Goal: Task Accomplishment & Management: Complete application form

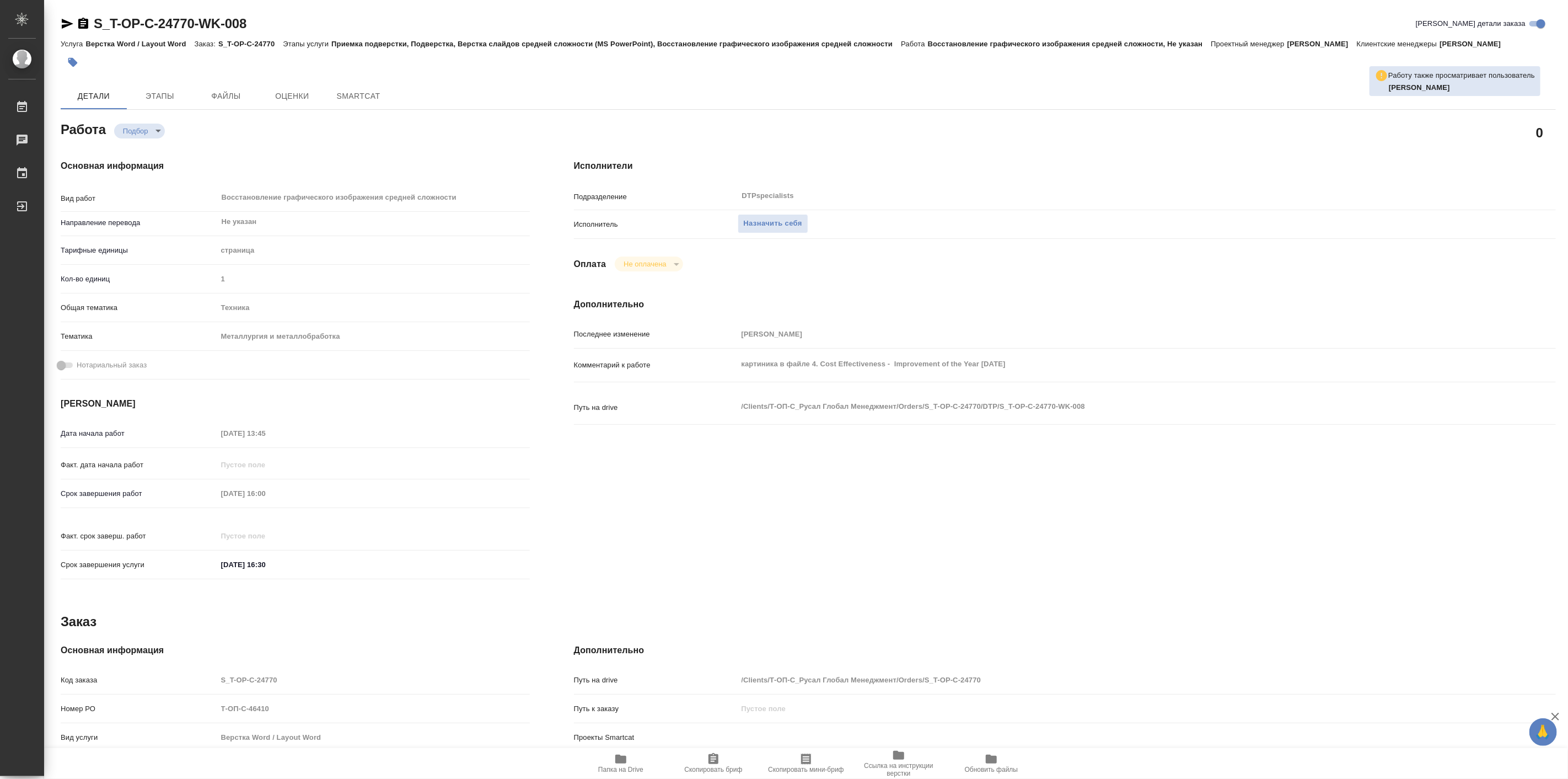
type textarea "x"
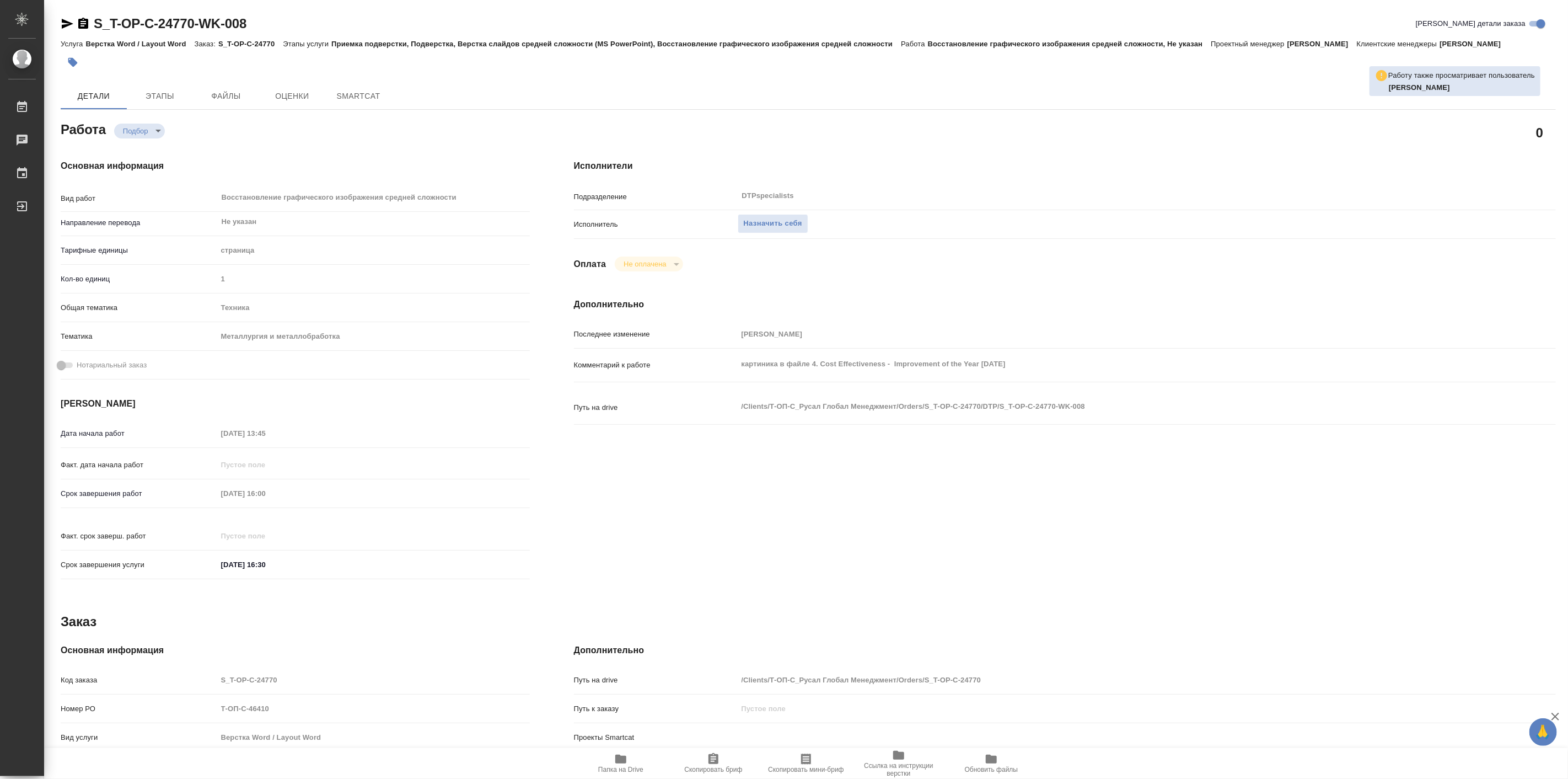
type textarea "x"
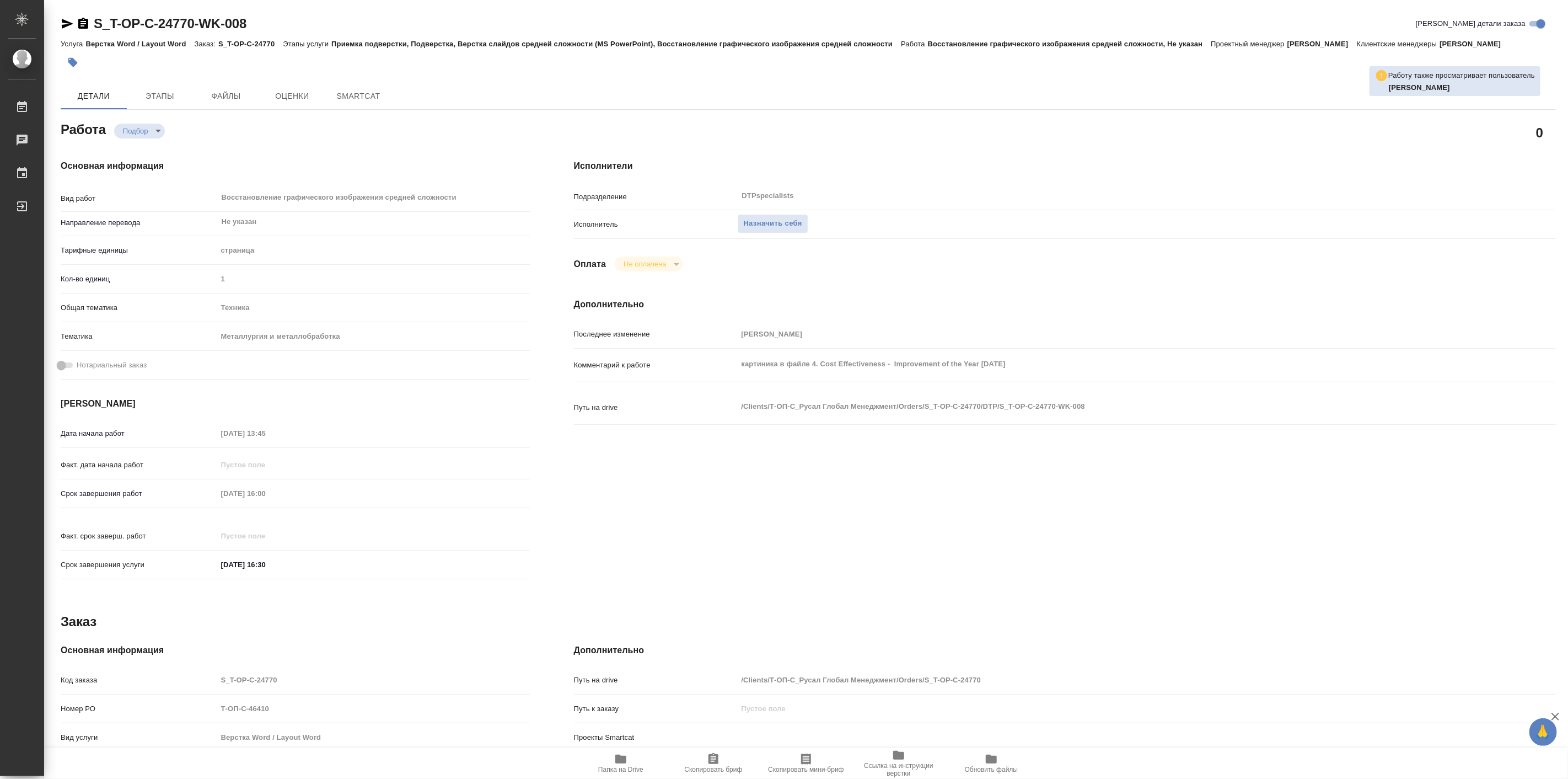
type textarea "x"
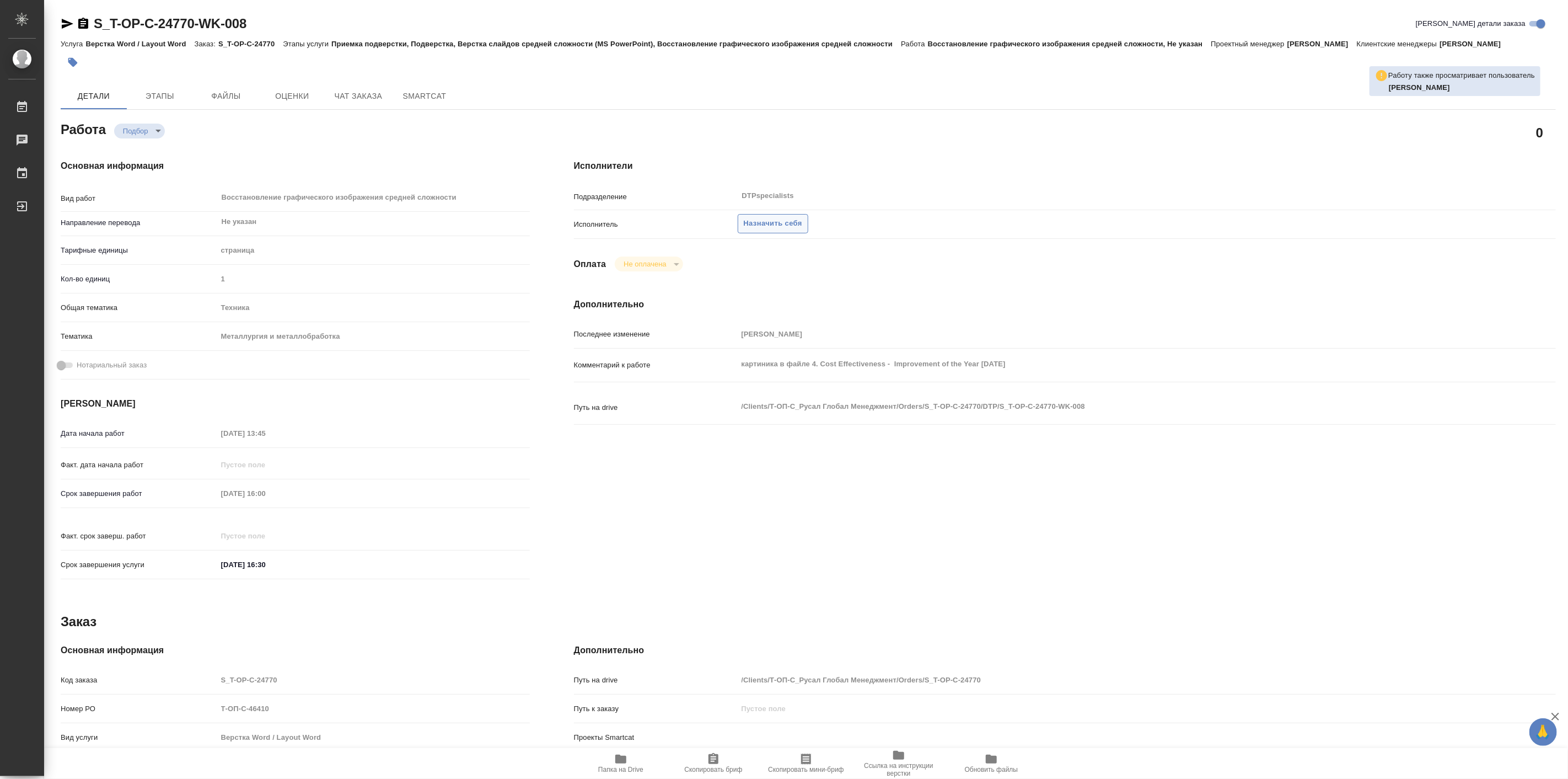
type textarea "x"
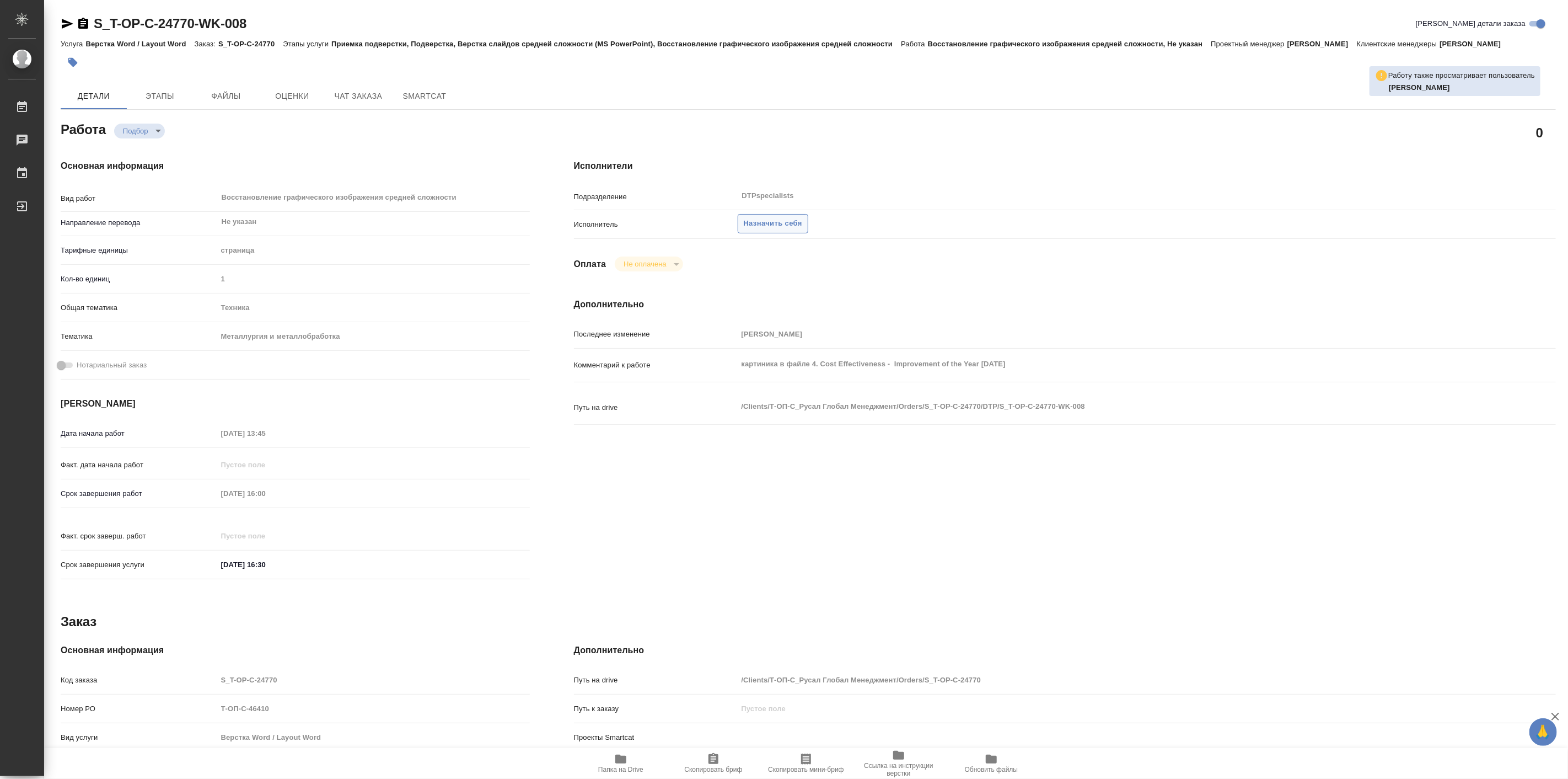
type textarea "x"
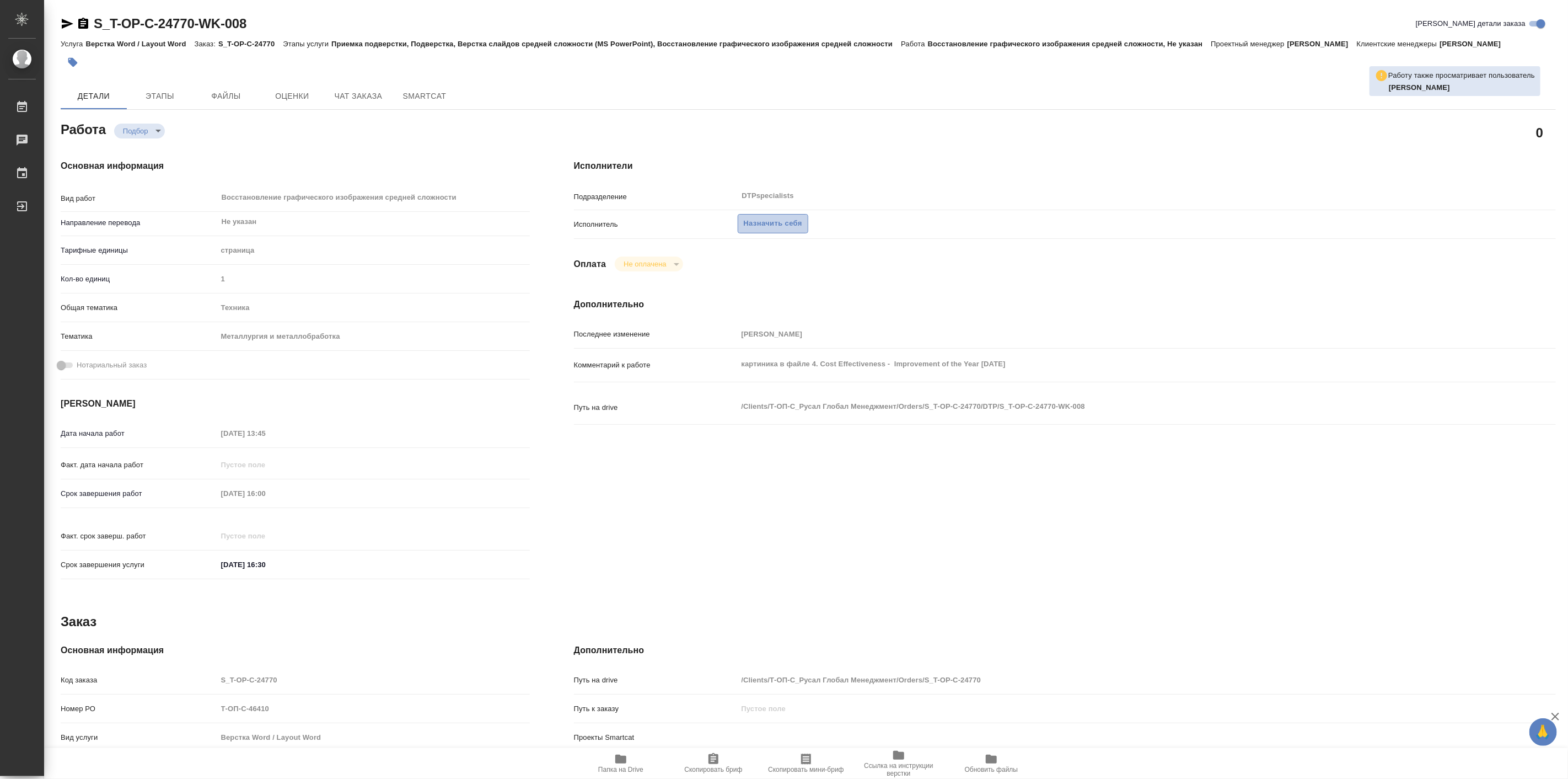
click at [786, 219] on span "Назначить себя" at bounding box center [773, 224] width 58 height 13
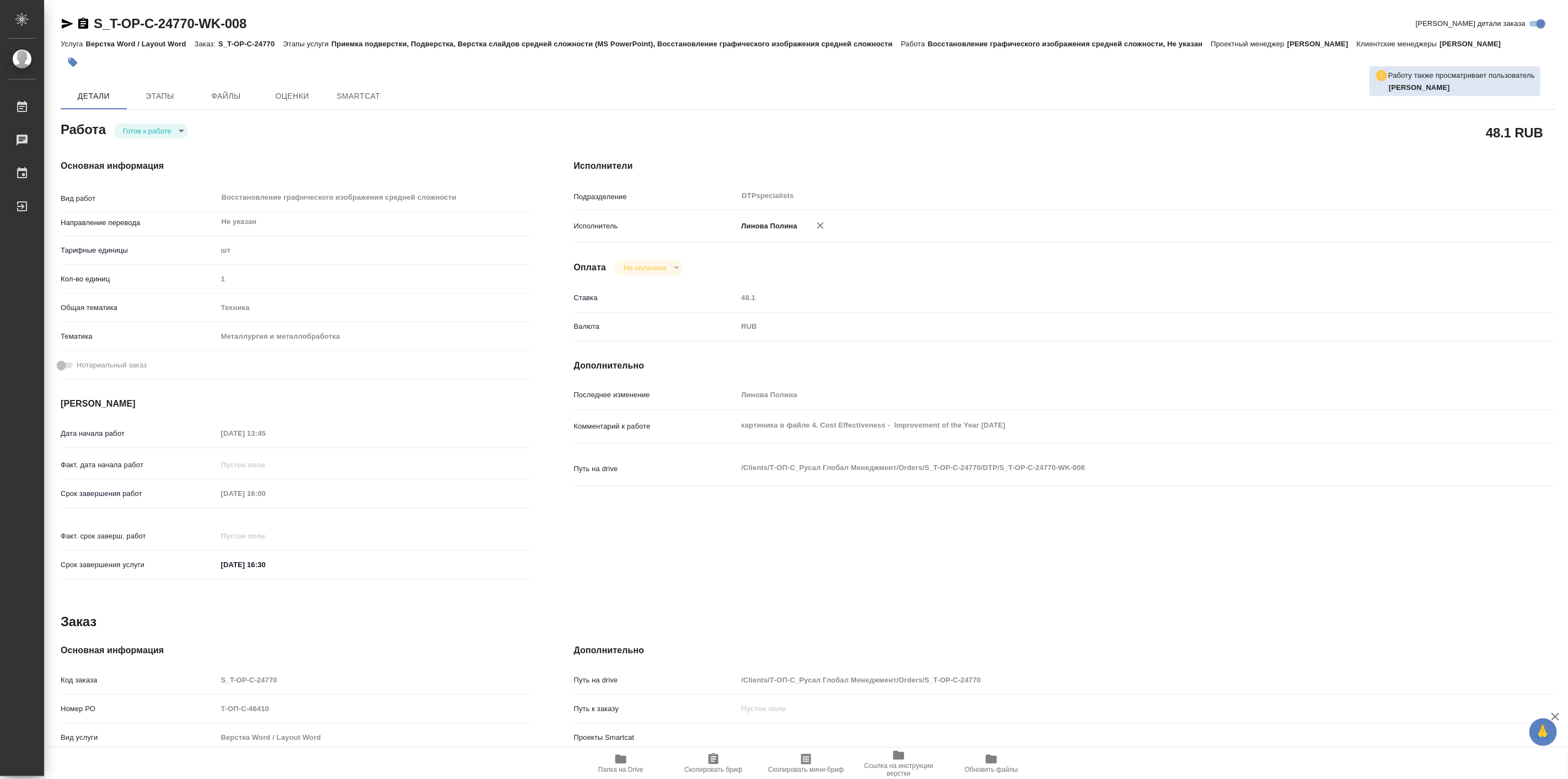
type textarea "x"
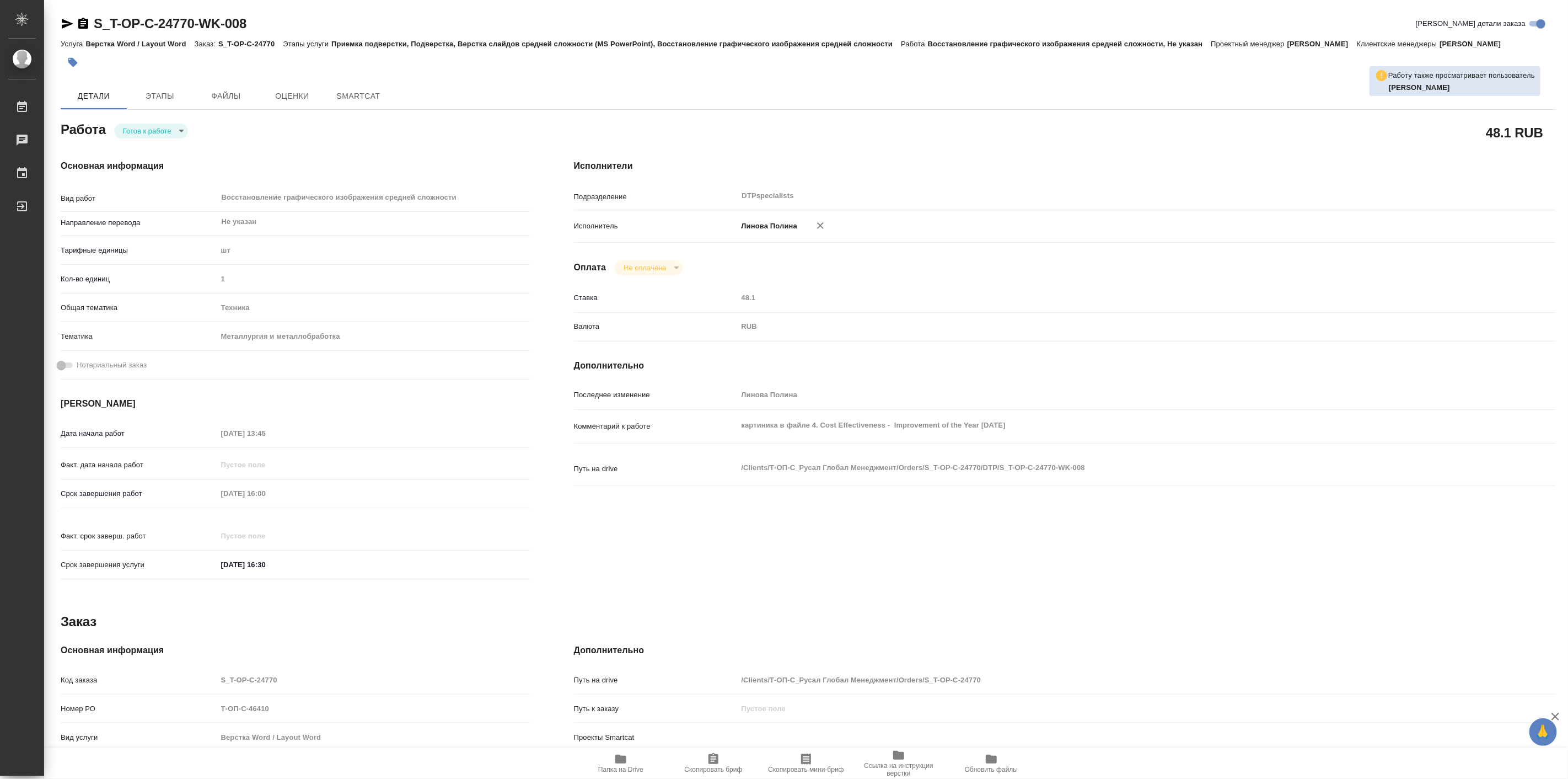
type textarea "x"
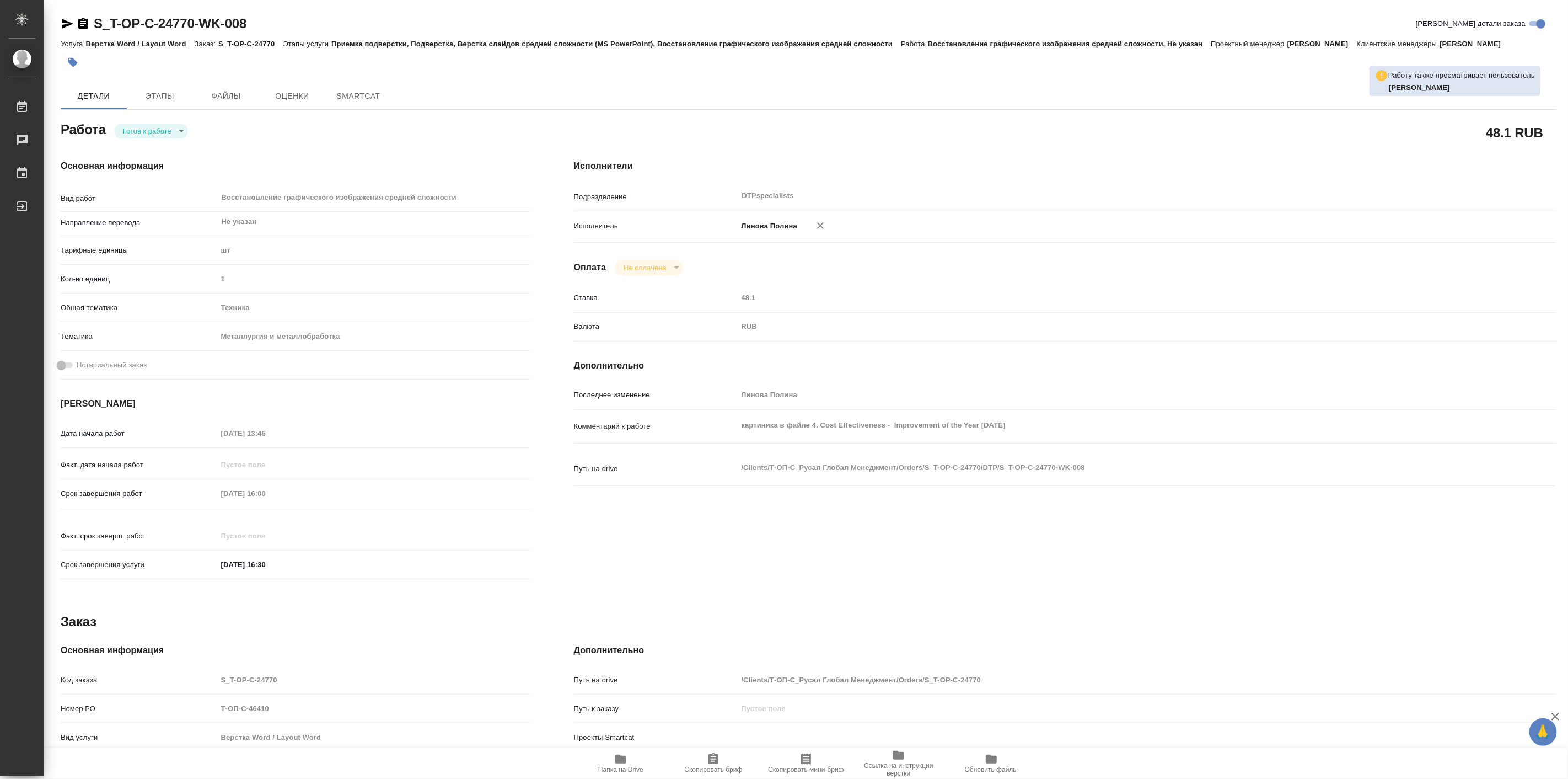
type textarea "x"
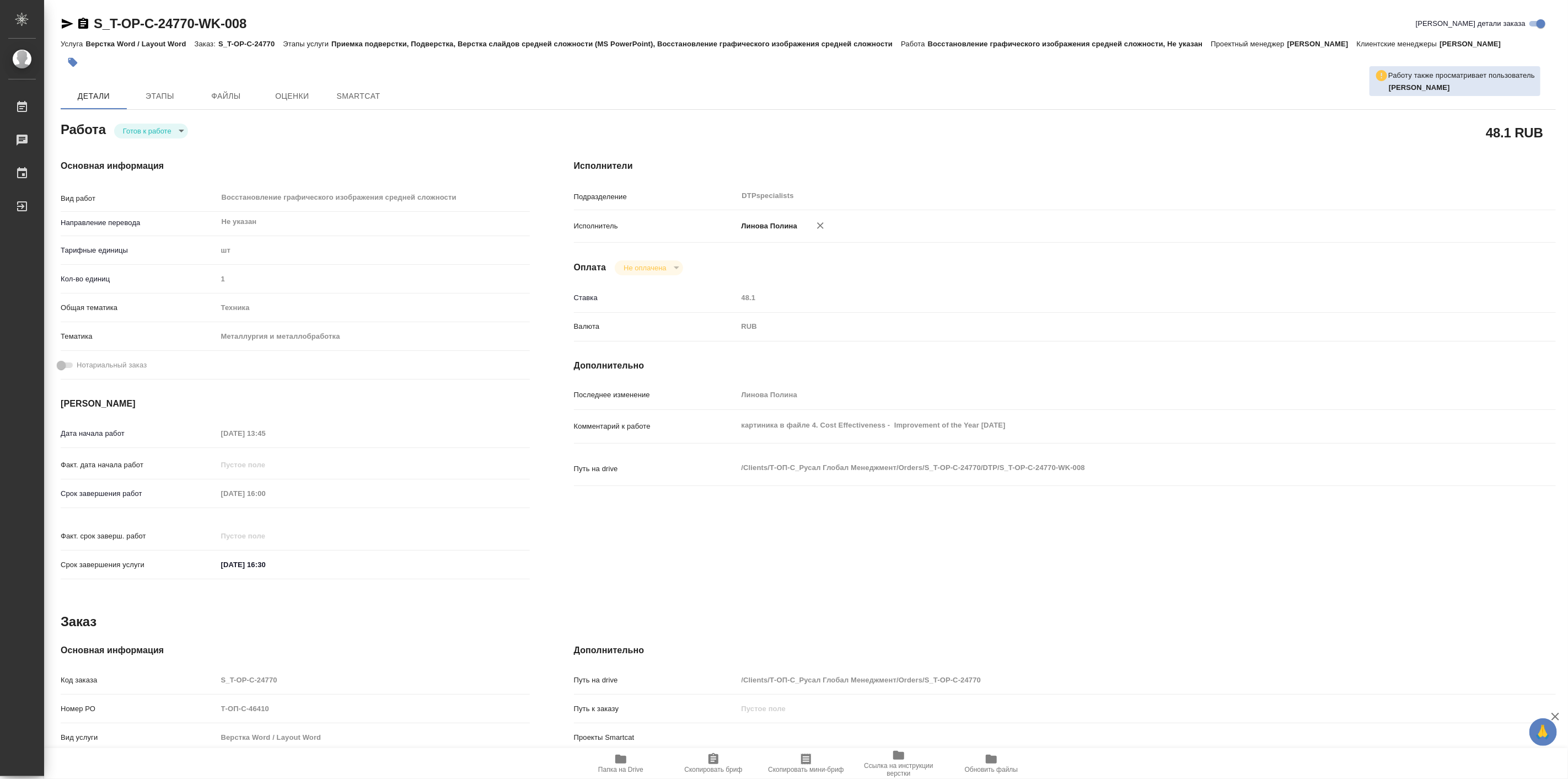
type textarea "x"
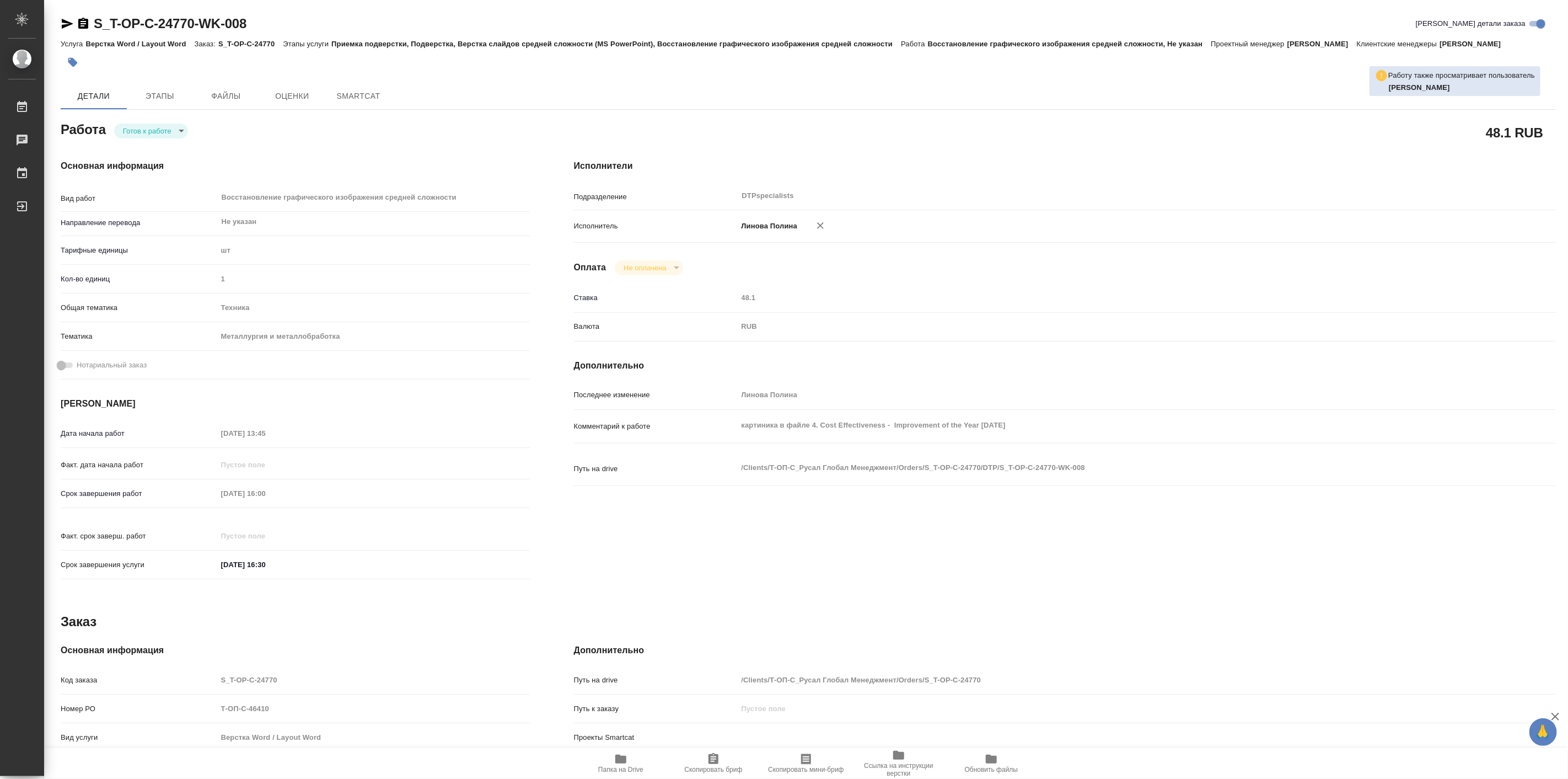
type textarea "x"
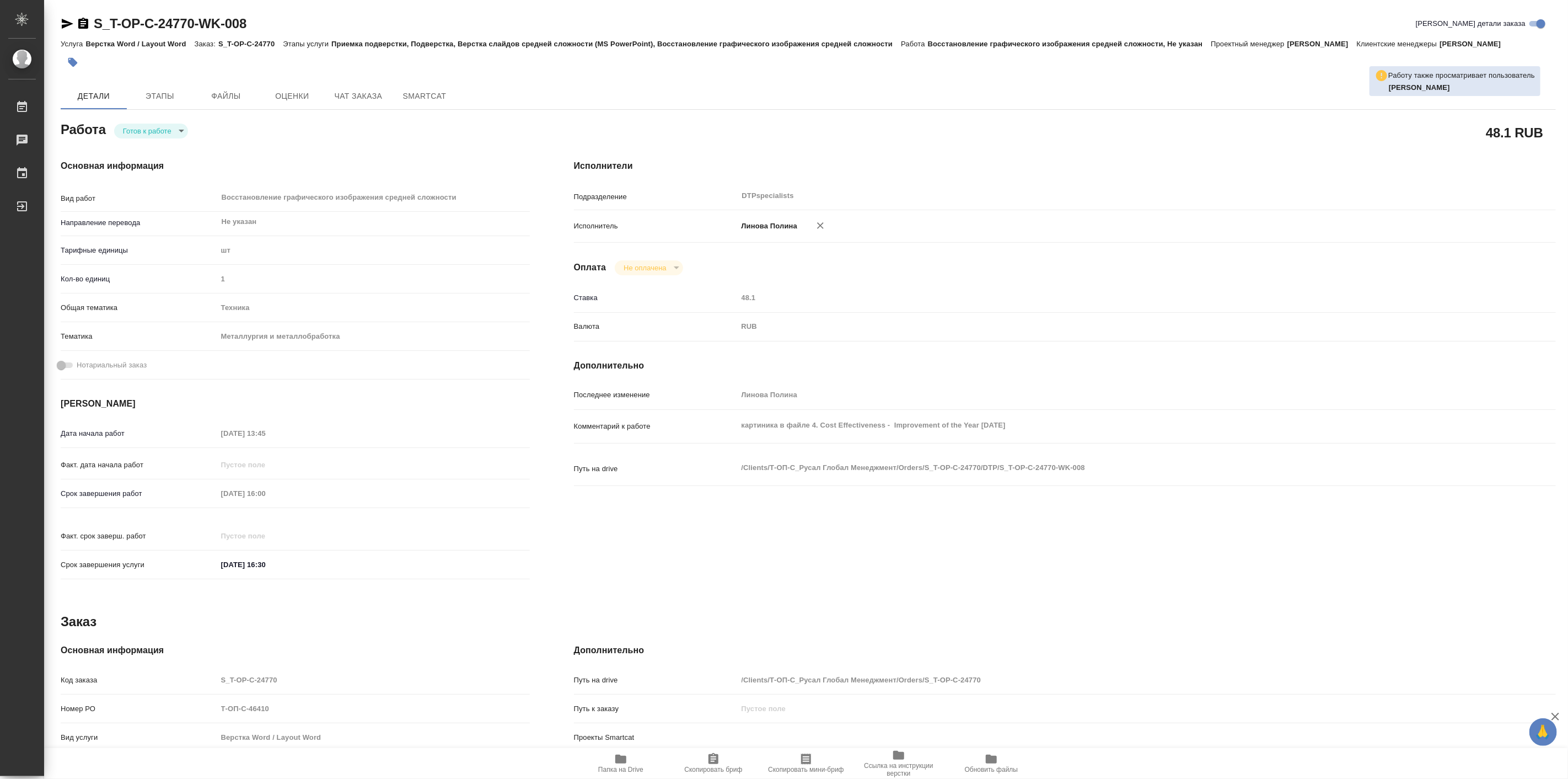
type textarea "x"
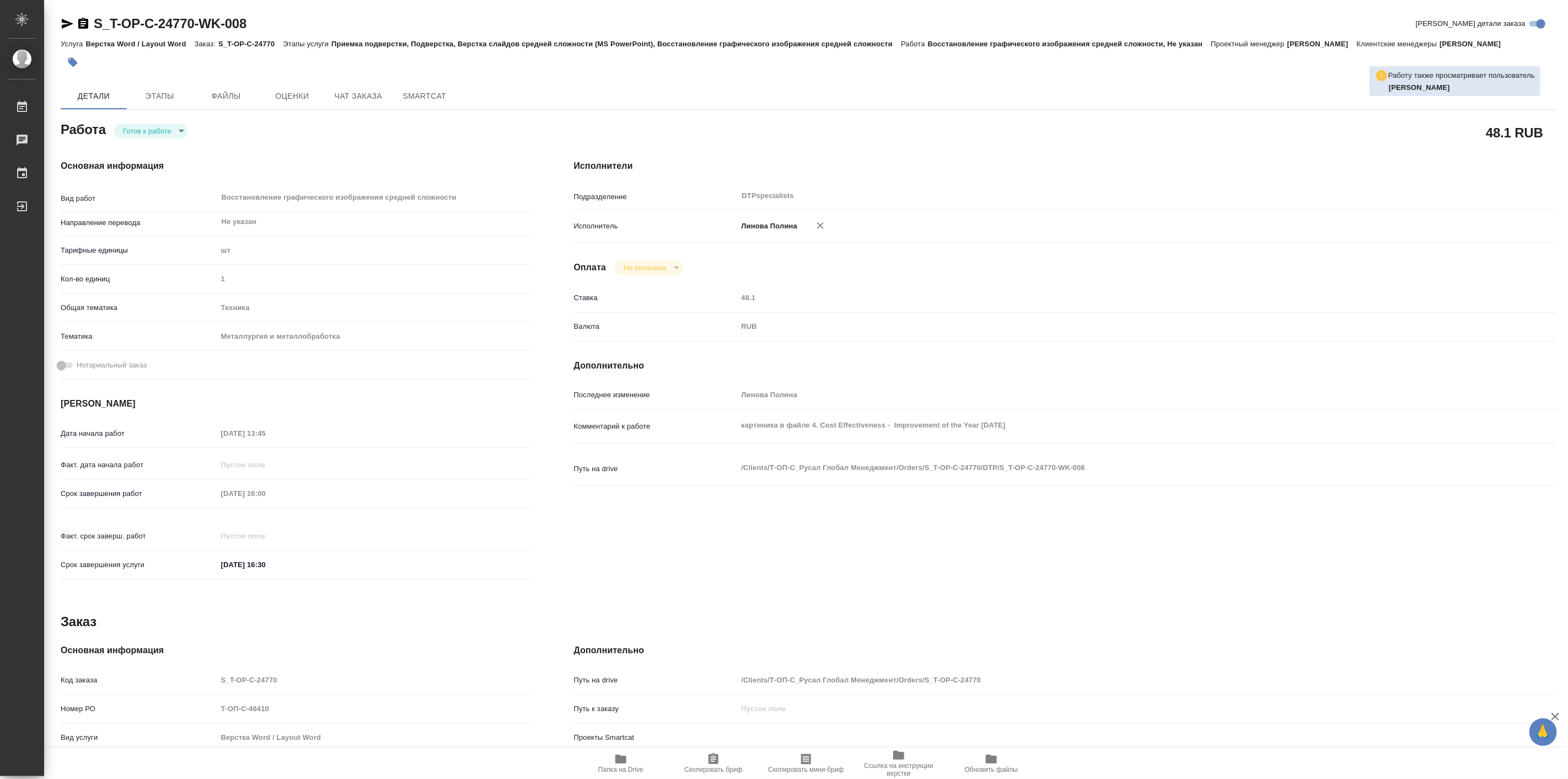
type textarea "x"
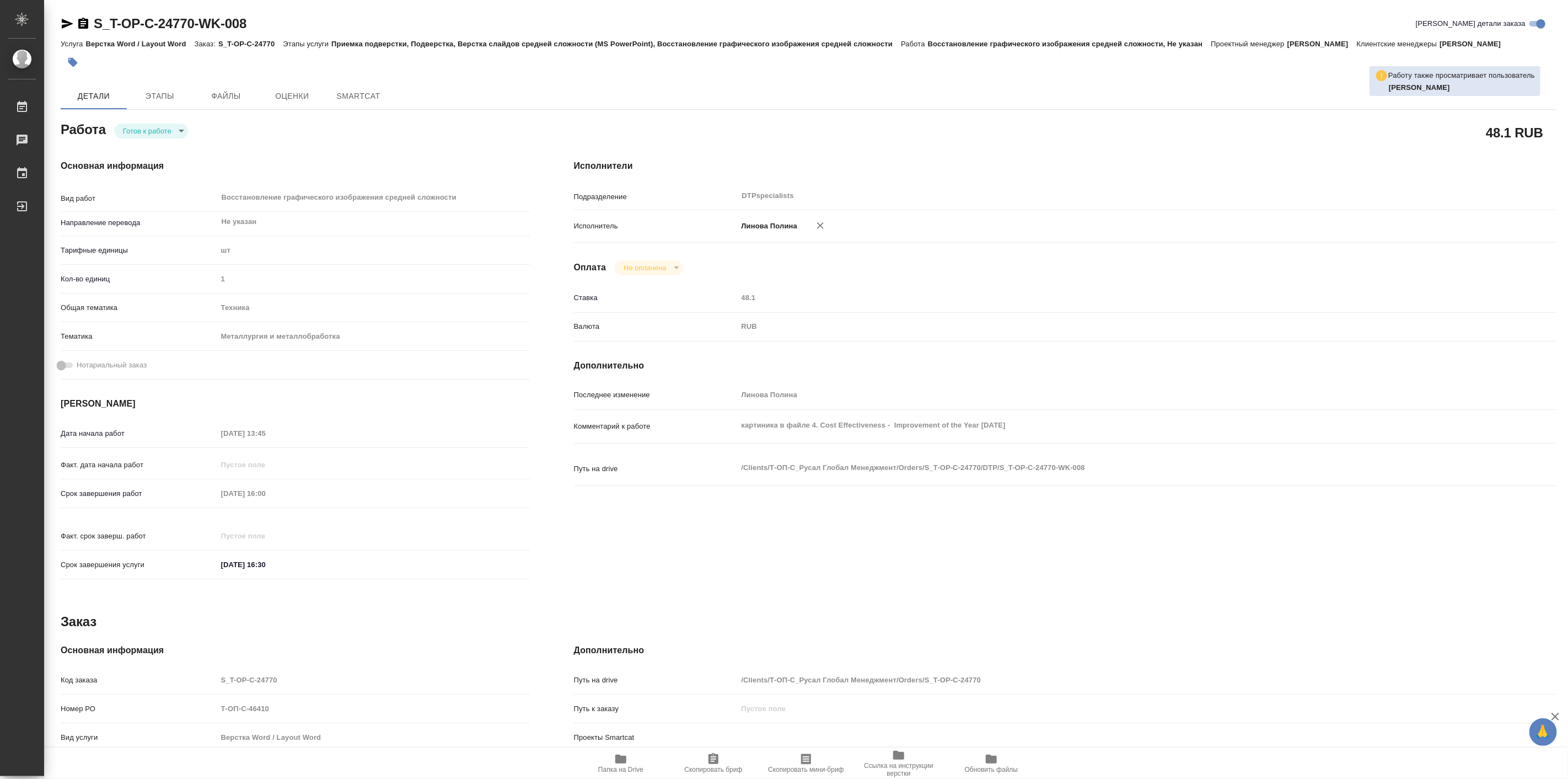
type textarea "x"
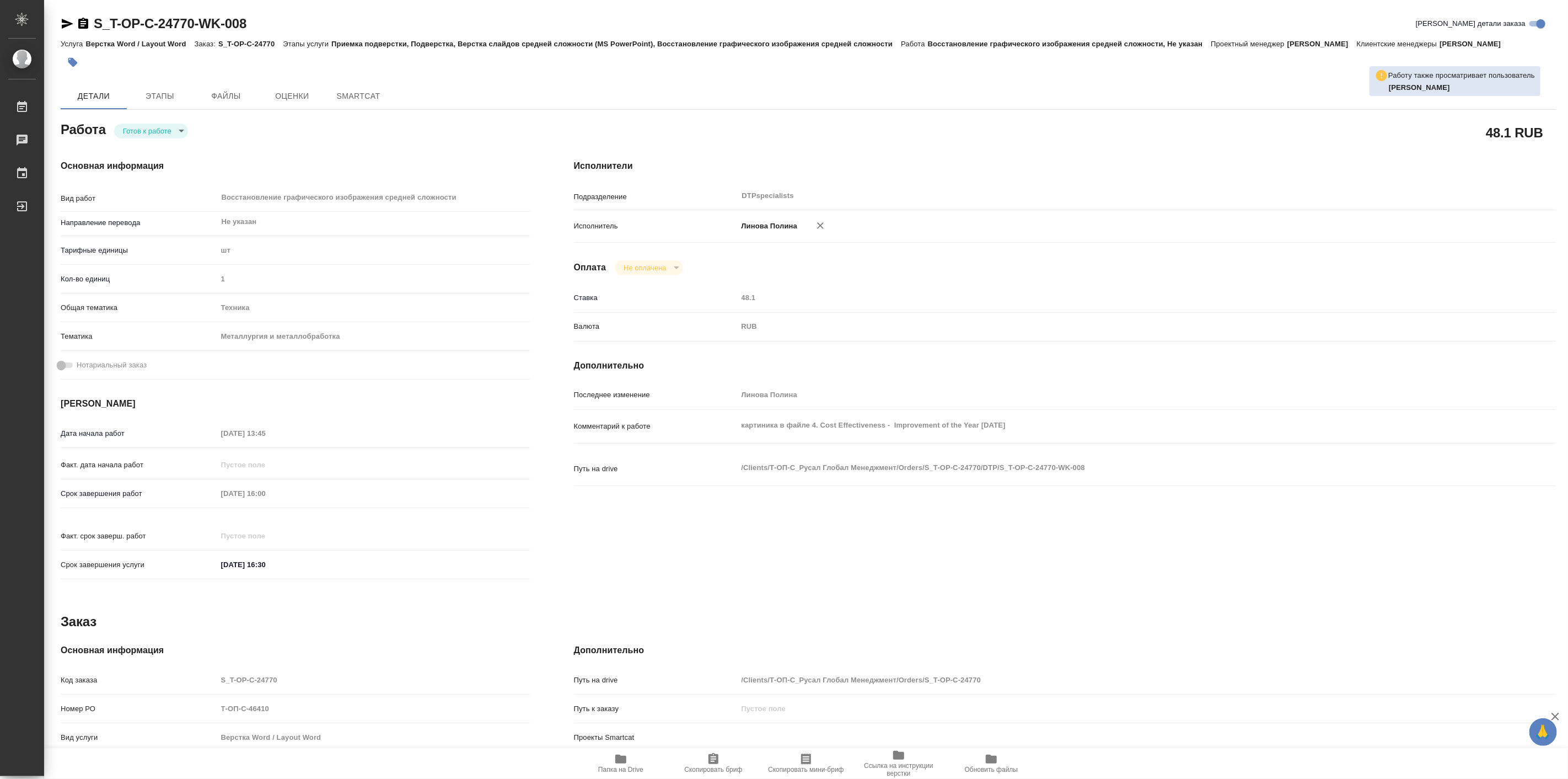
type textarea "x"
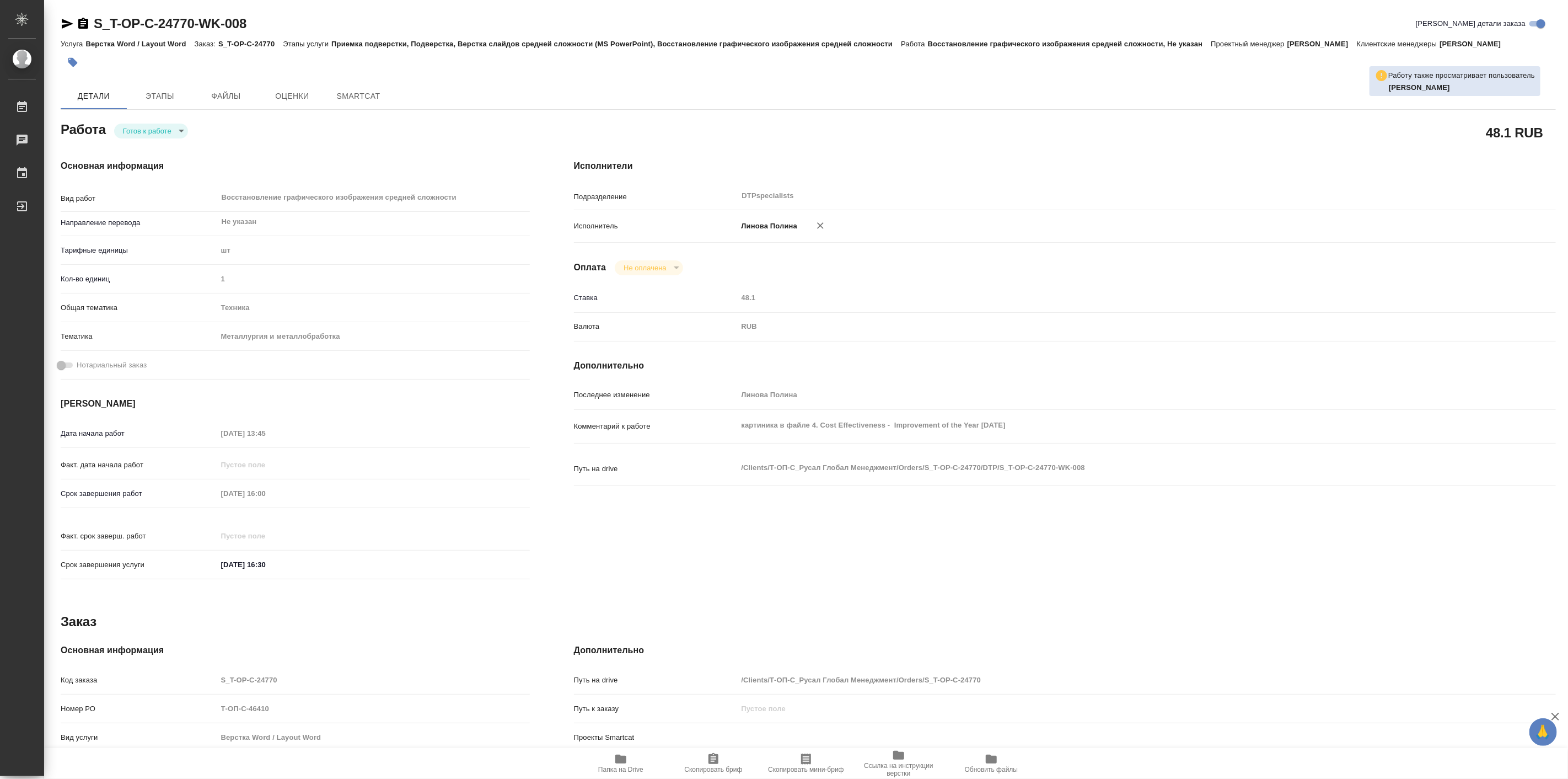
type textarea "x"
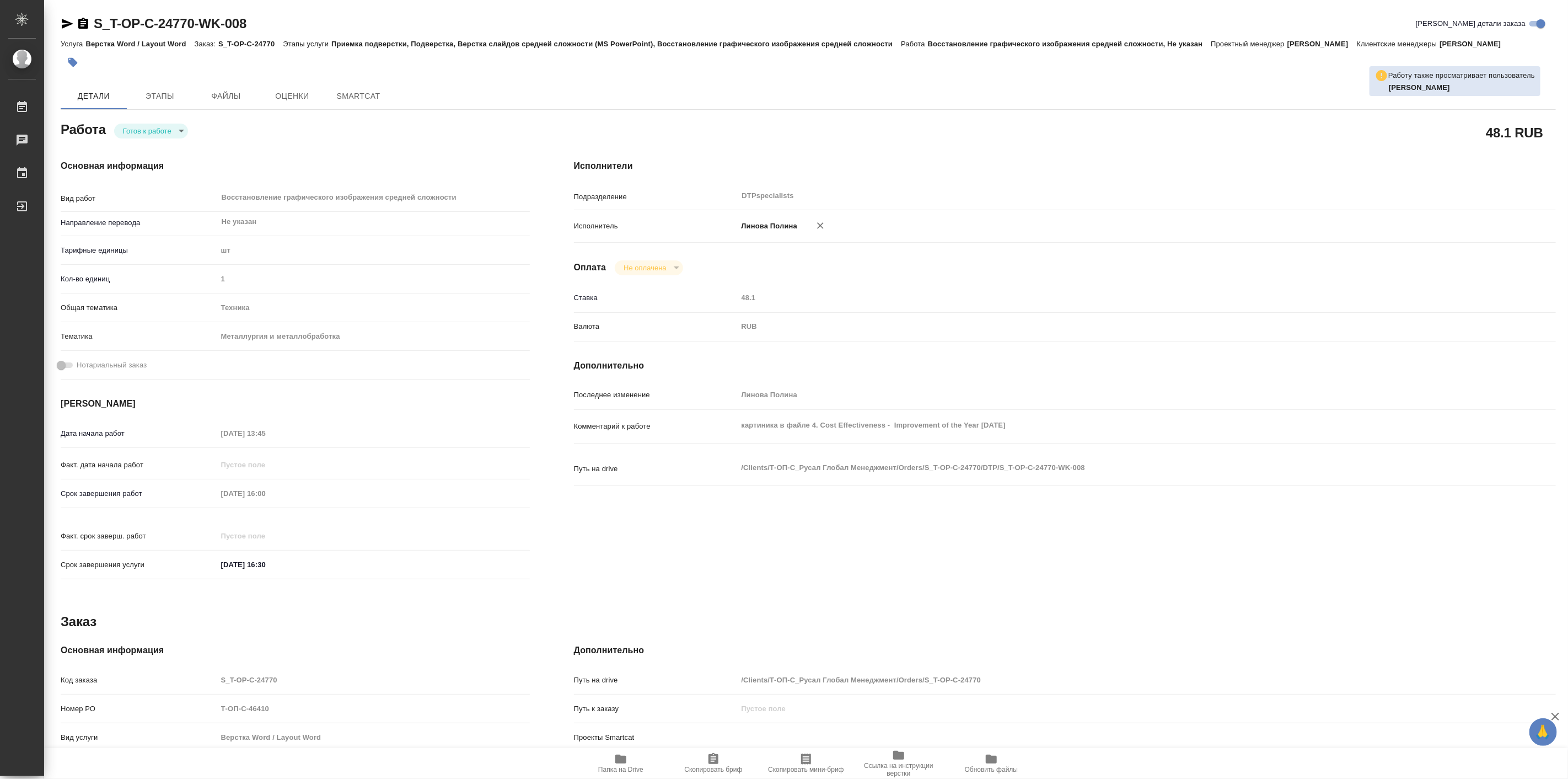
type textarea "x"
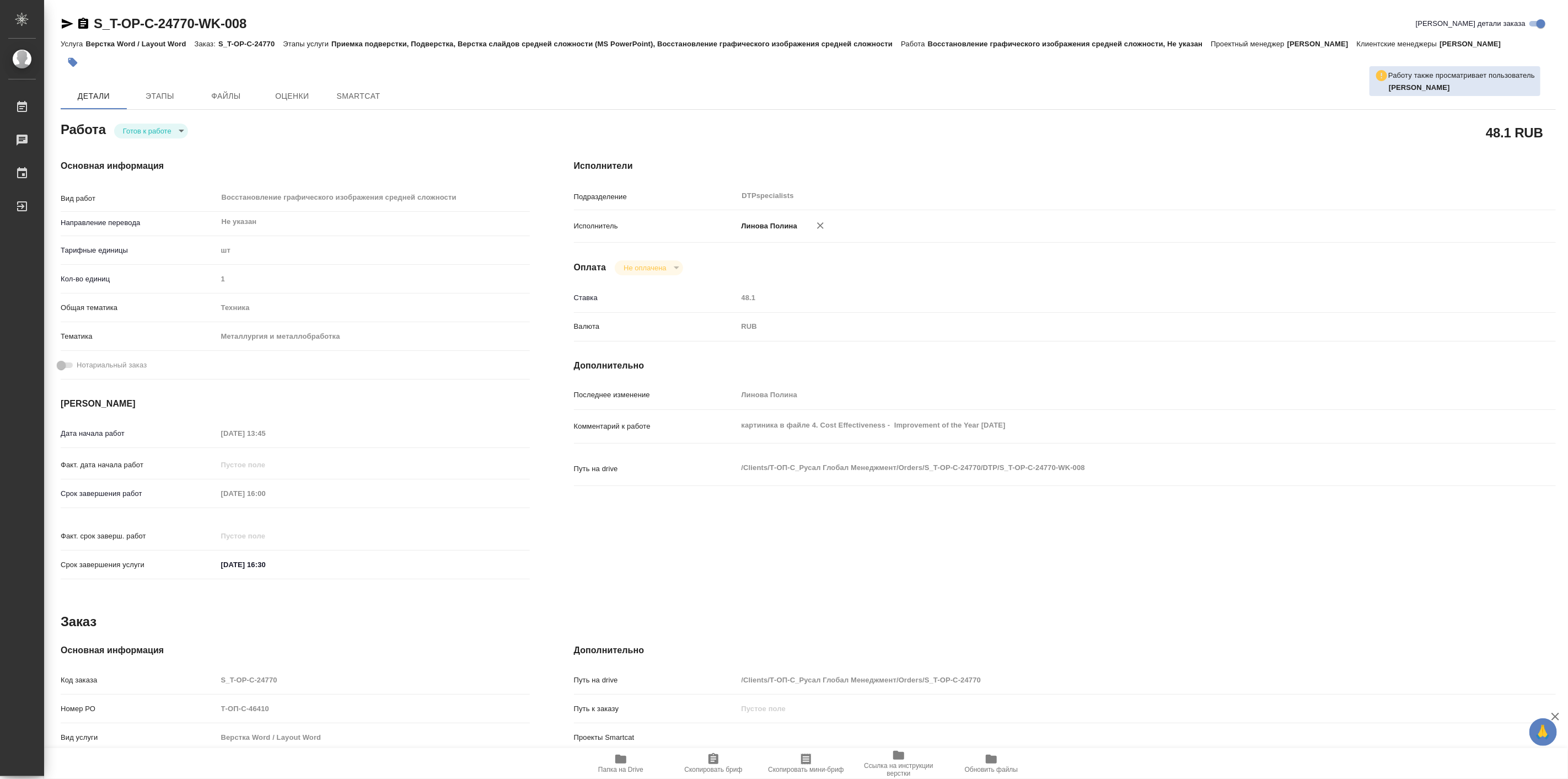
type textarea "x"
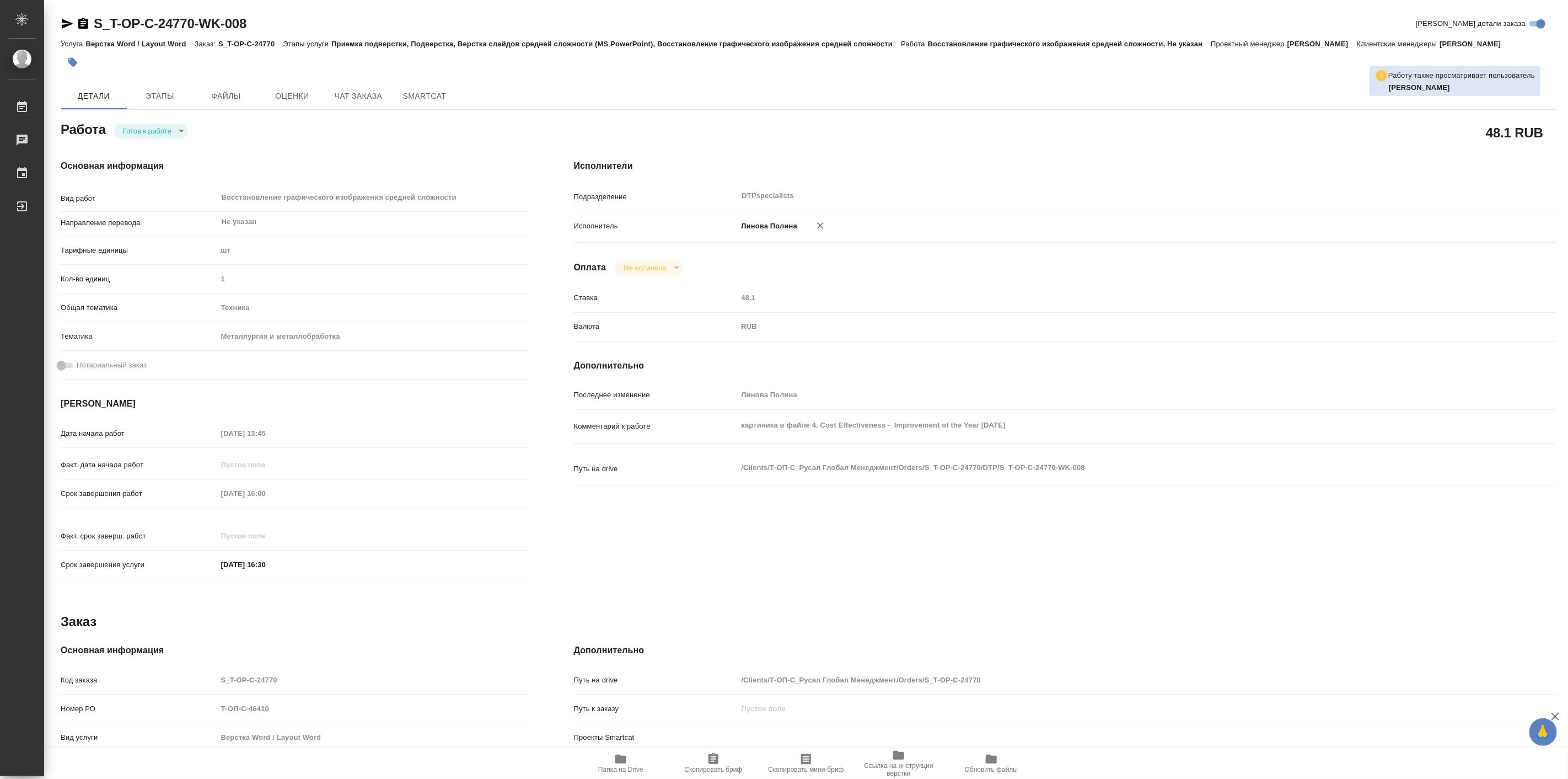
type textarea "x"
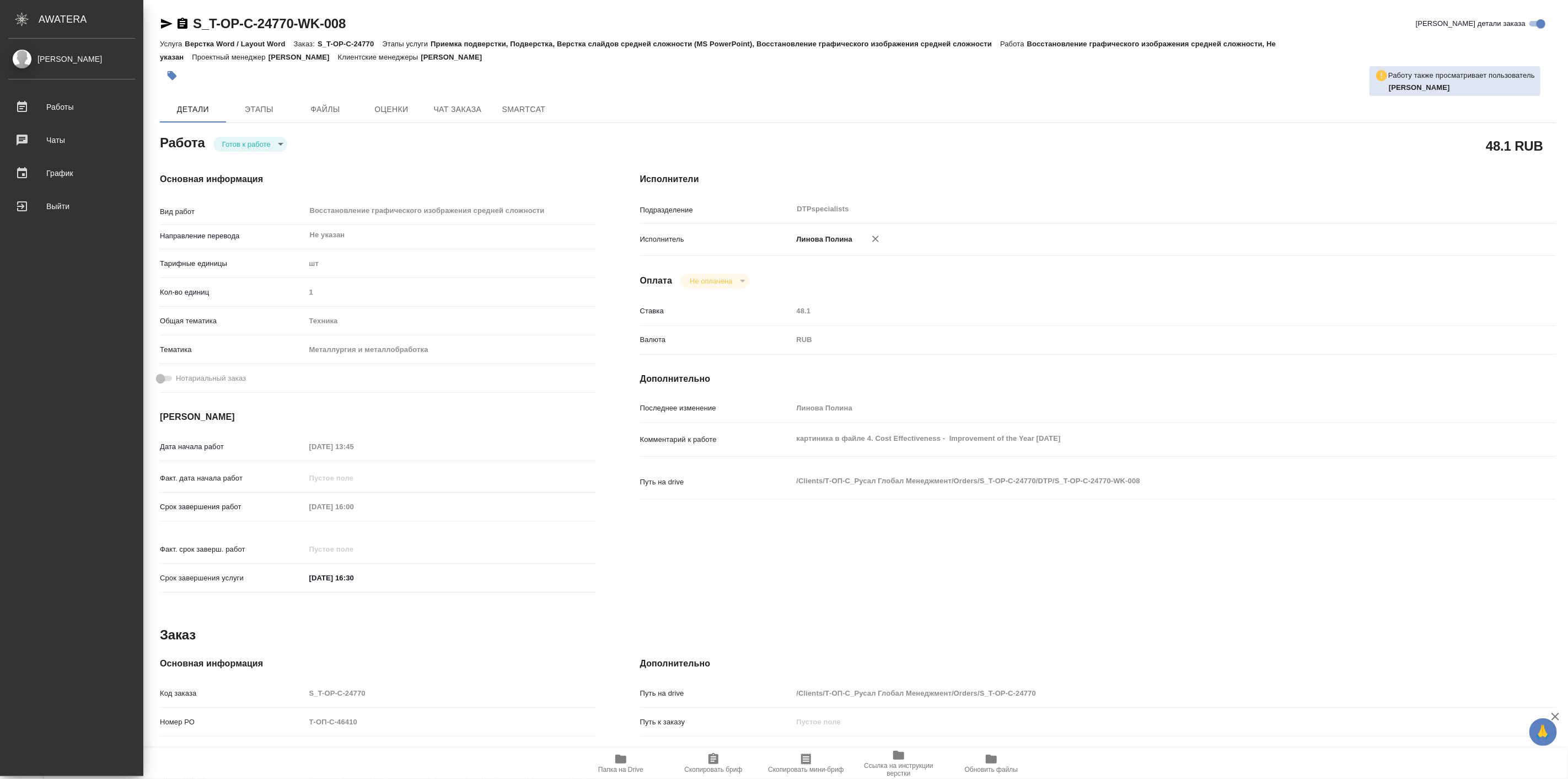
type textarea "x"
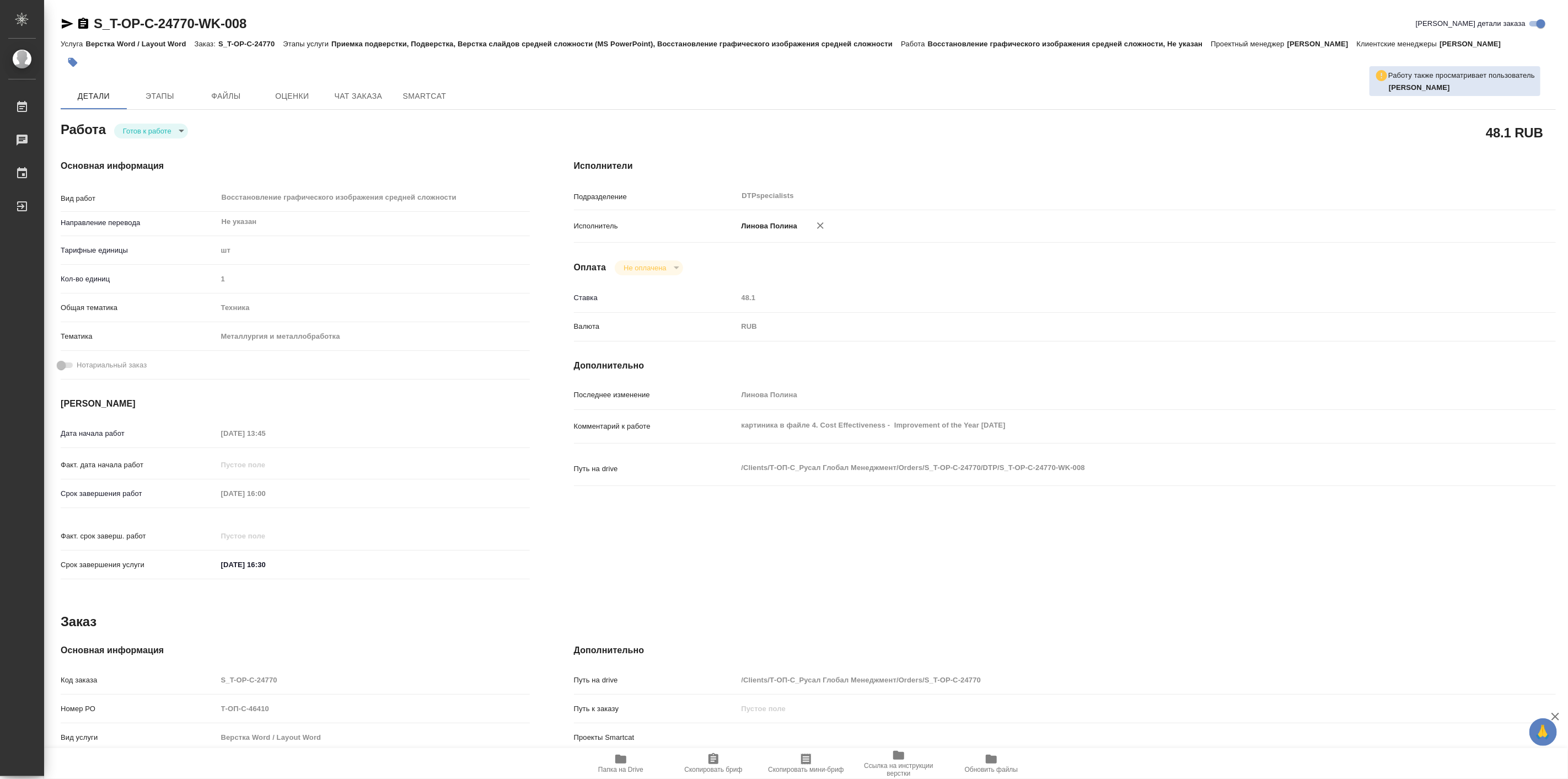
type textarea "x"
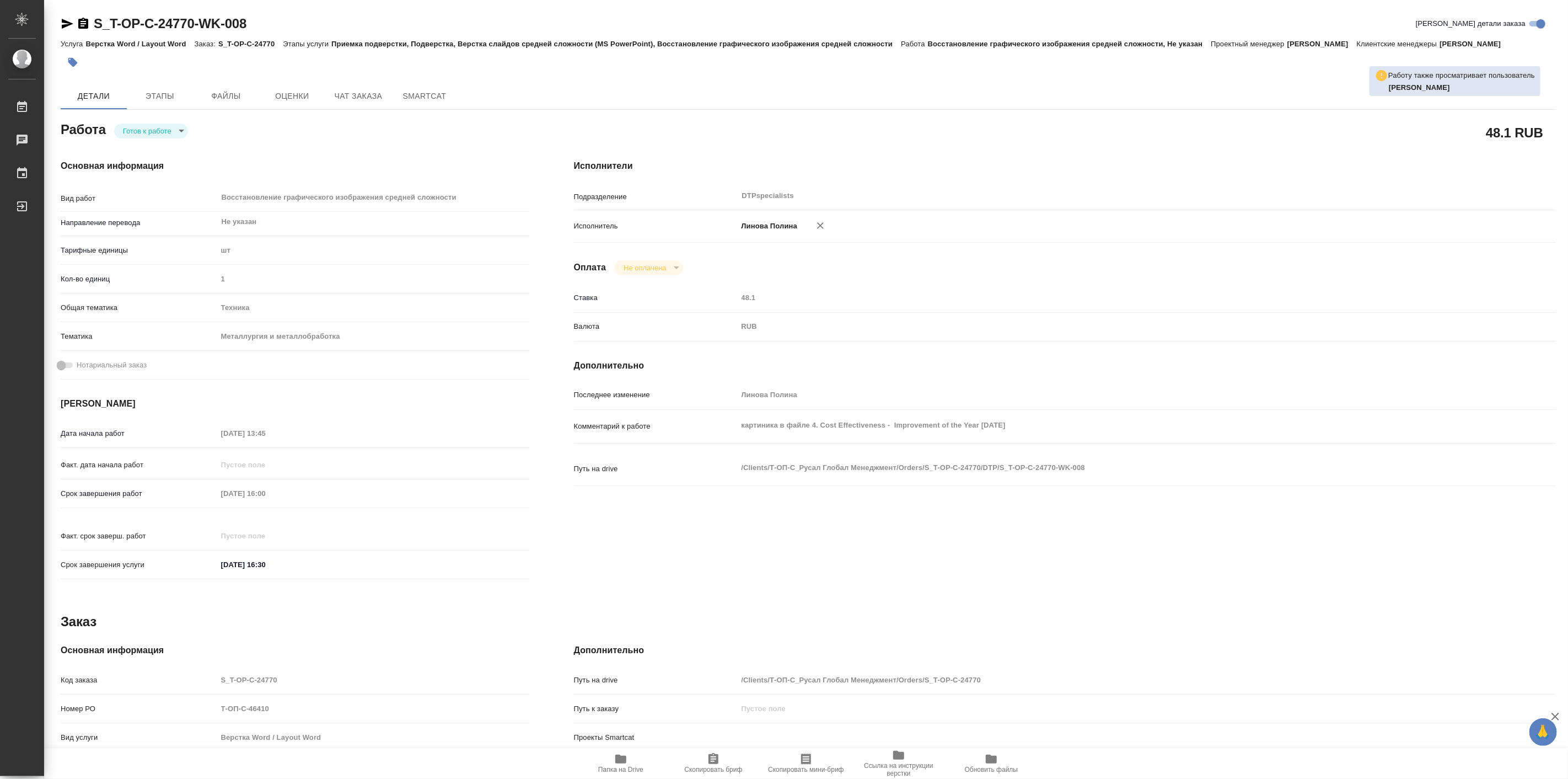
type textarea "x"
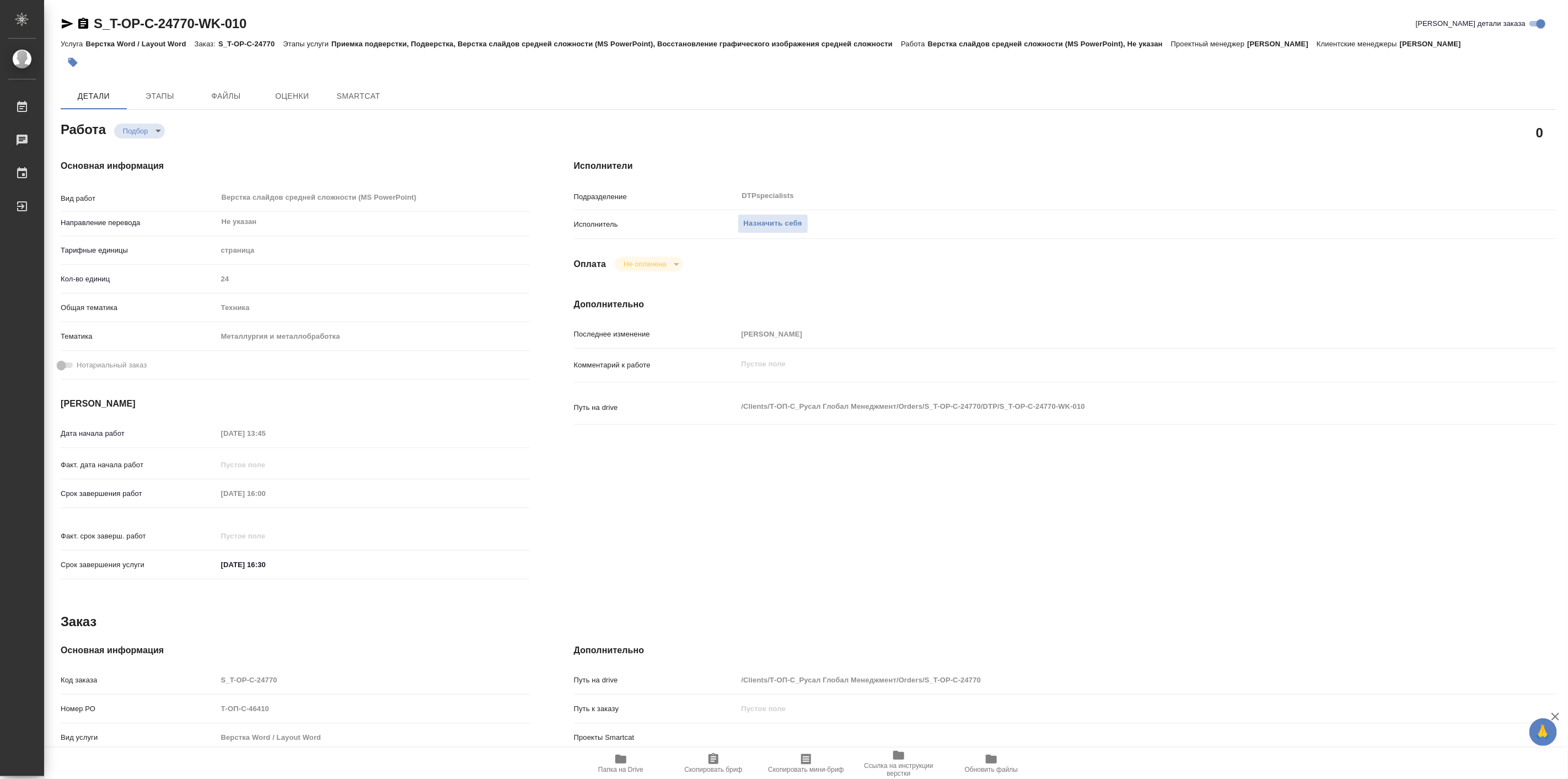
type textarea "x"
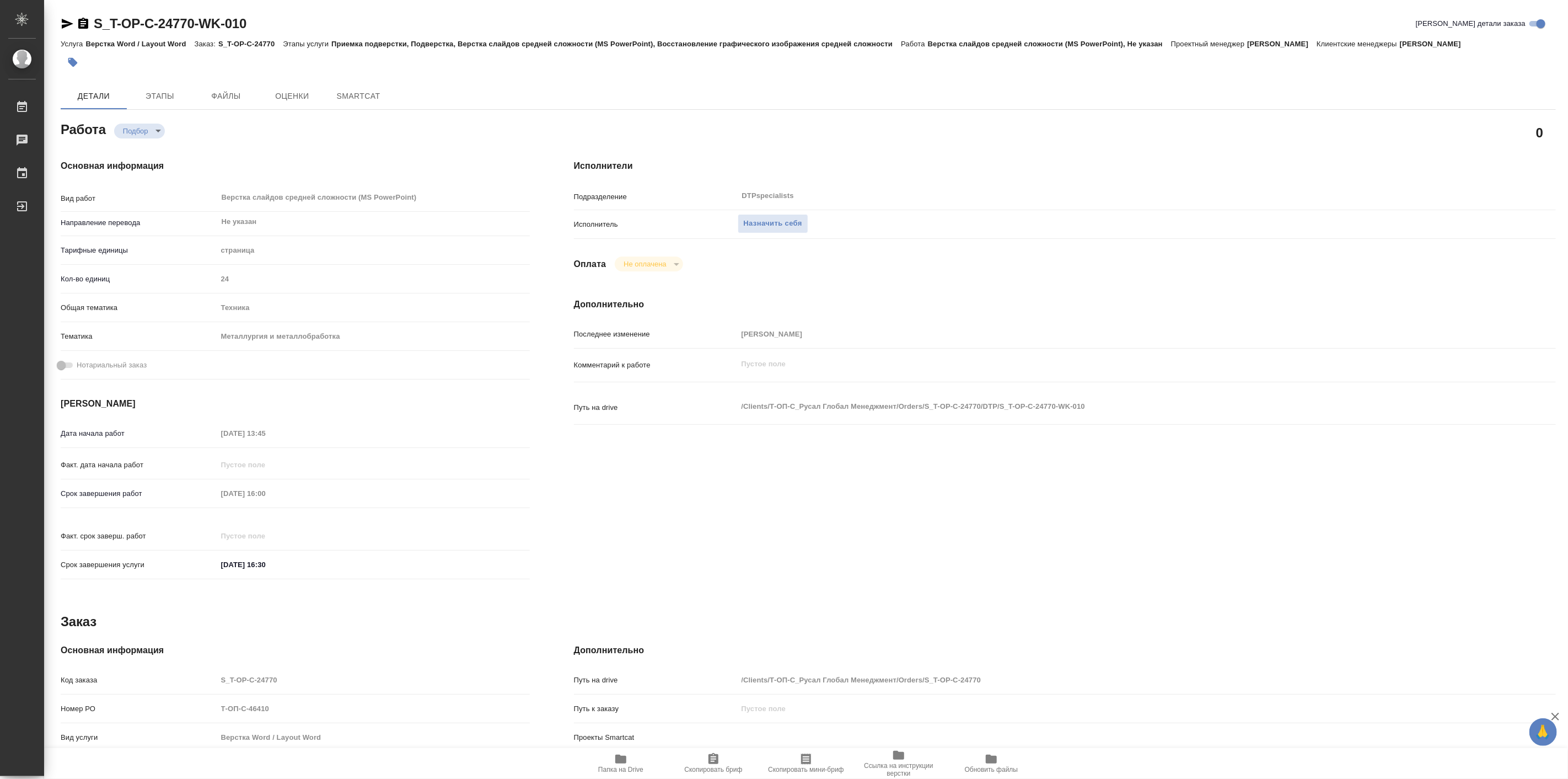
type textarea "x"
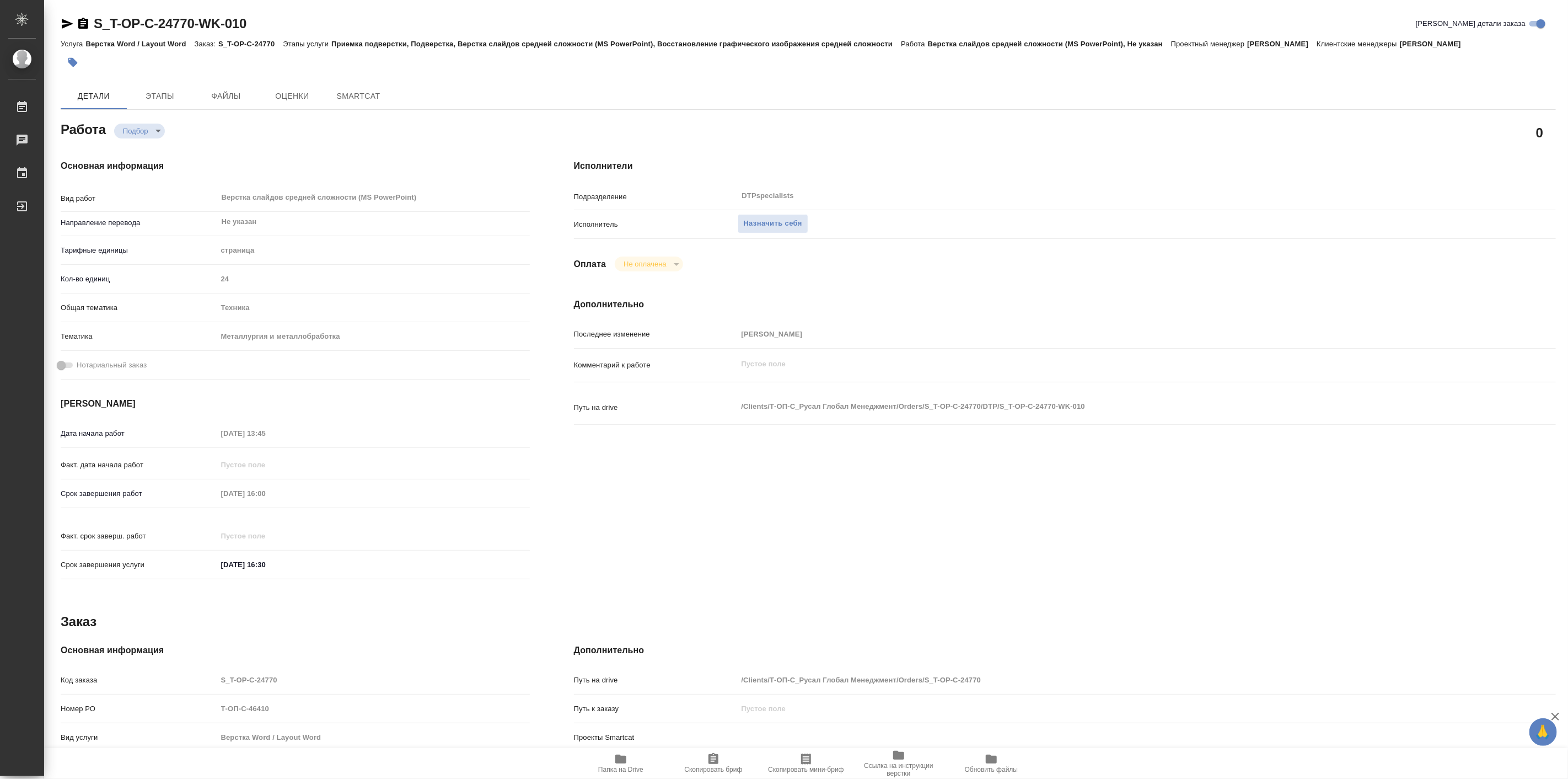
type textarea "x"
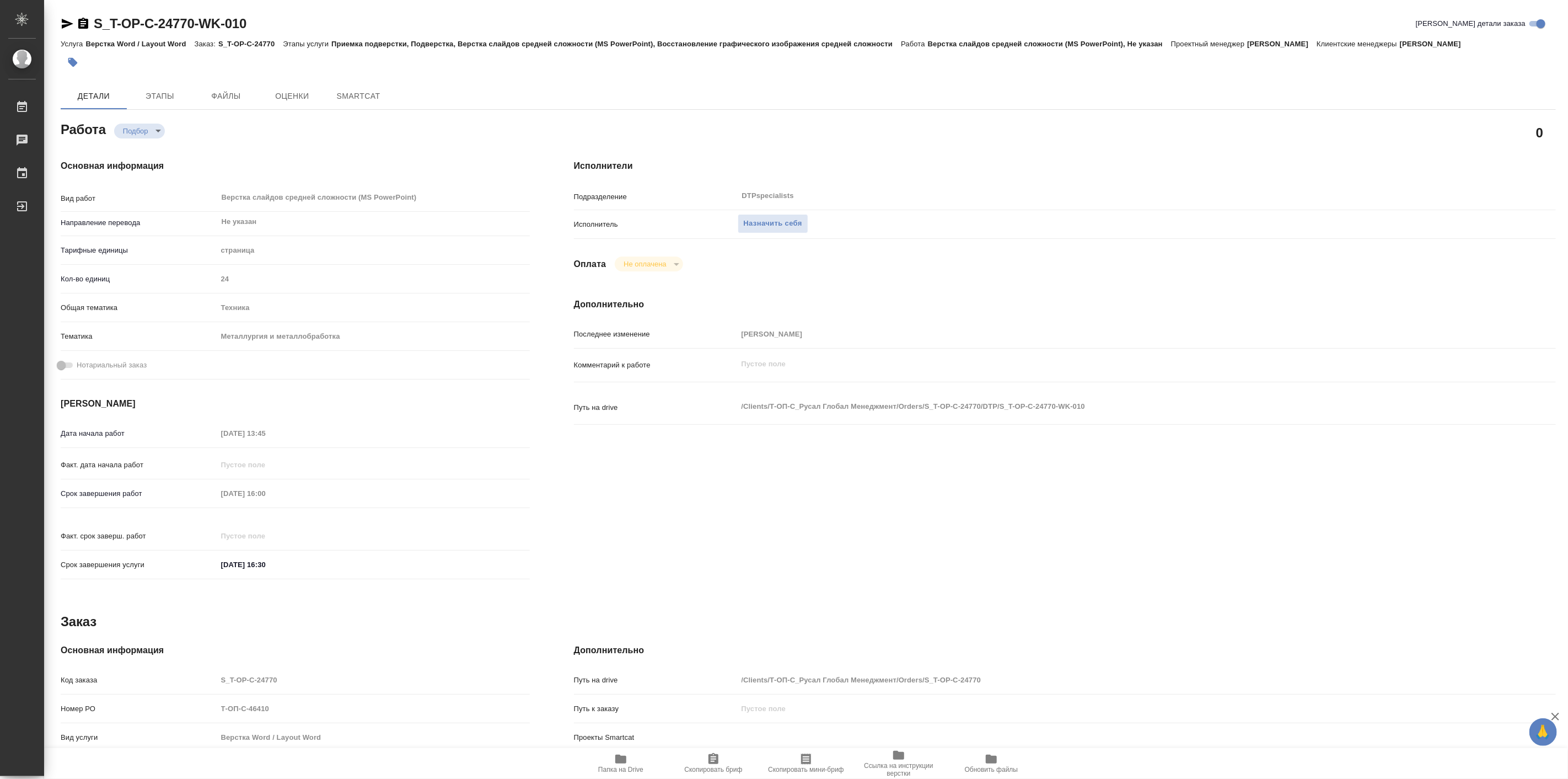
type textarea "x"
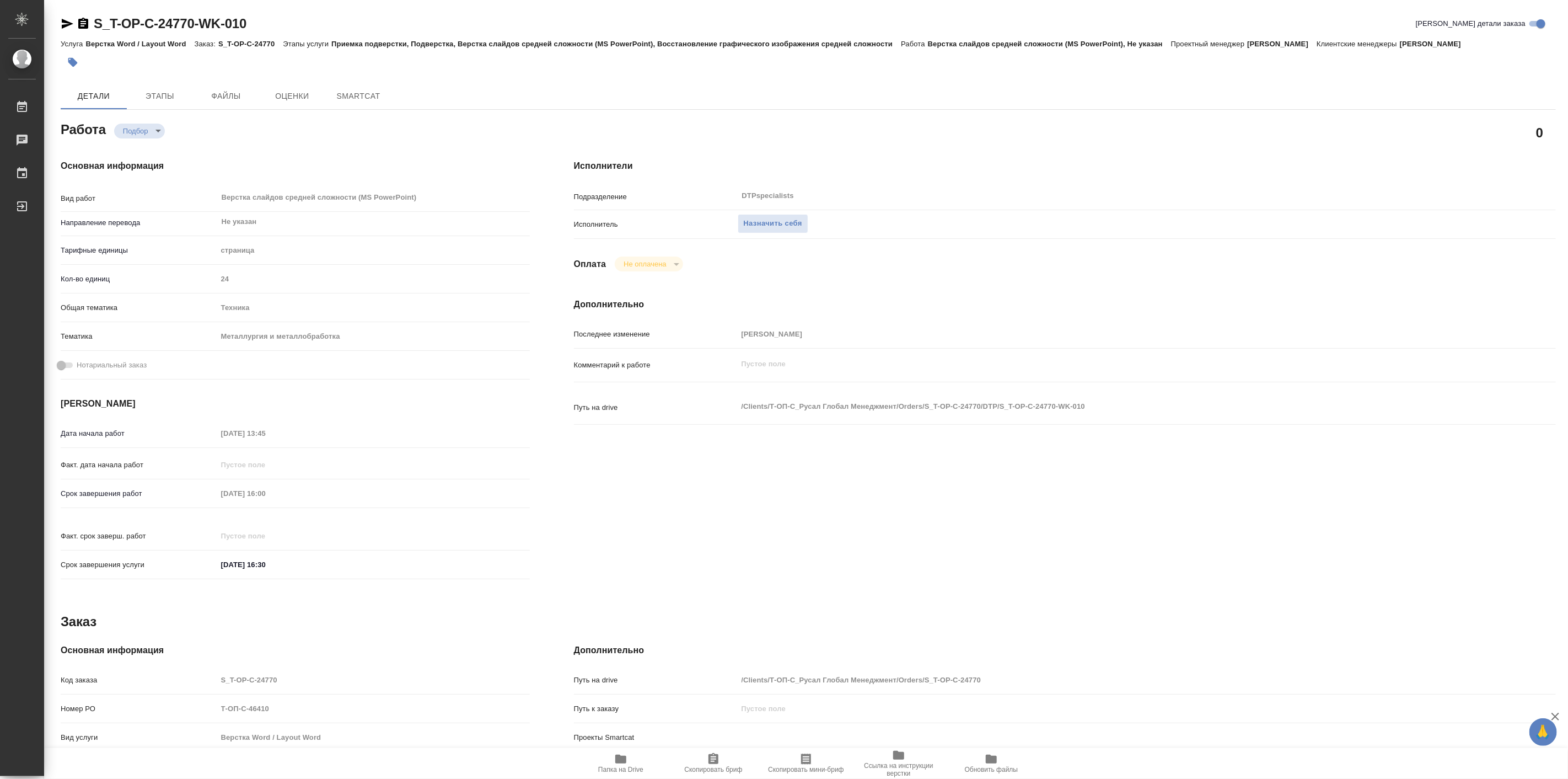
type textarea "x"
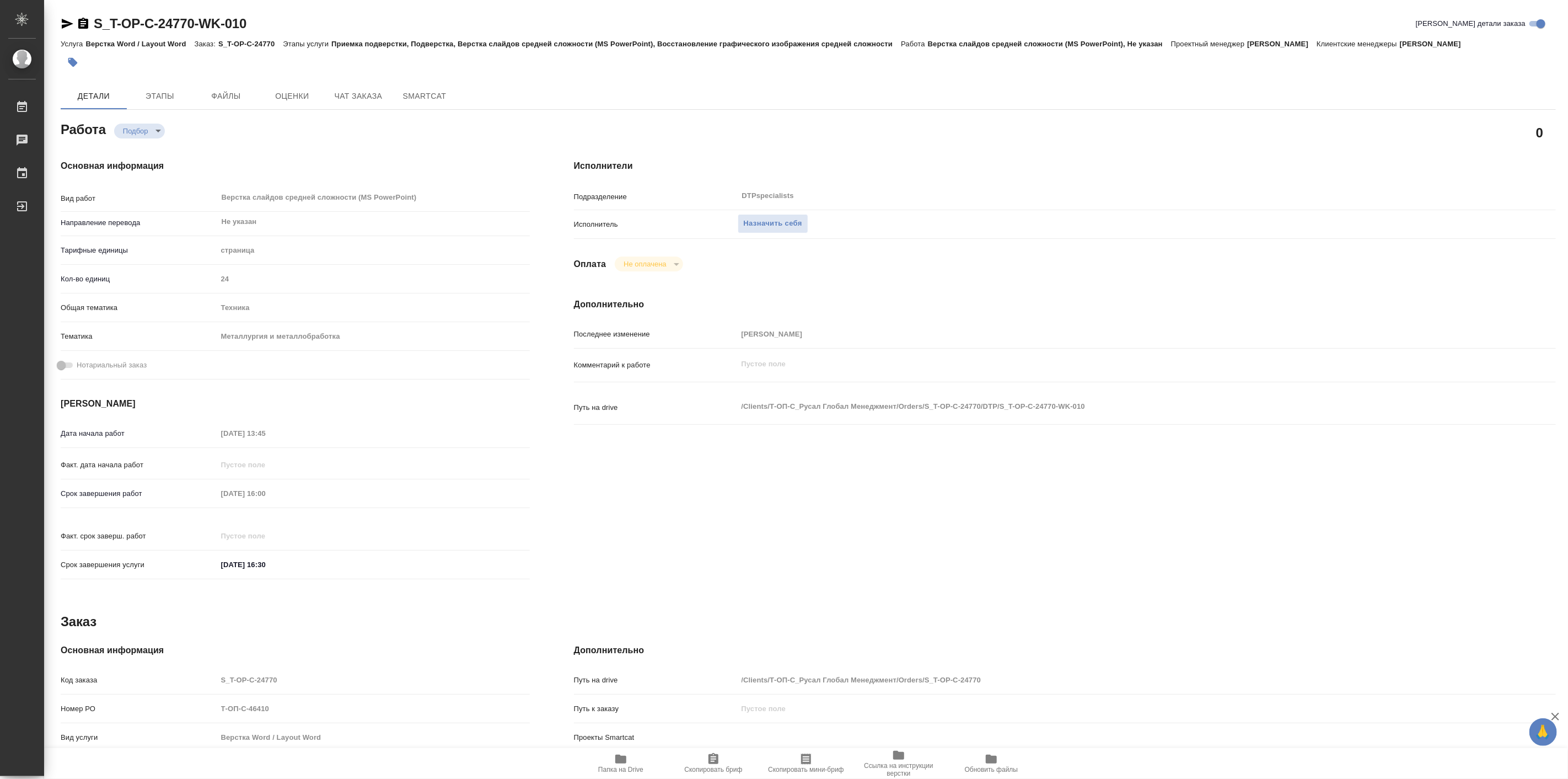
type textarea "x"
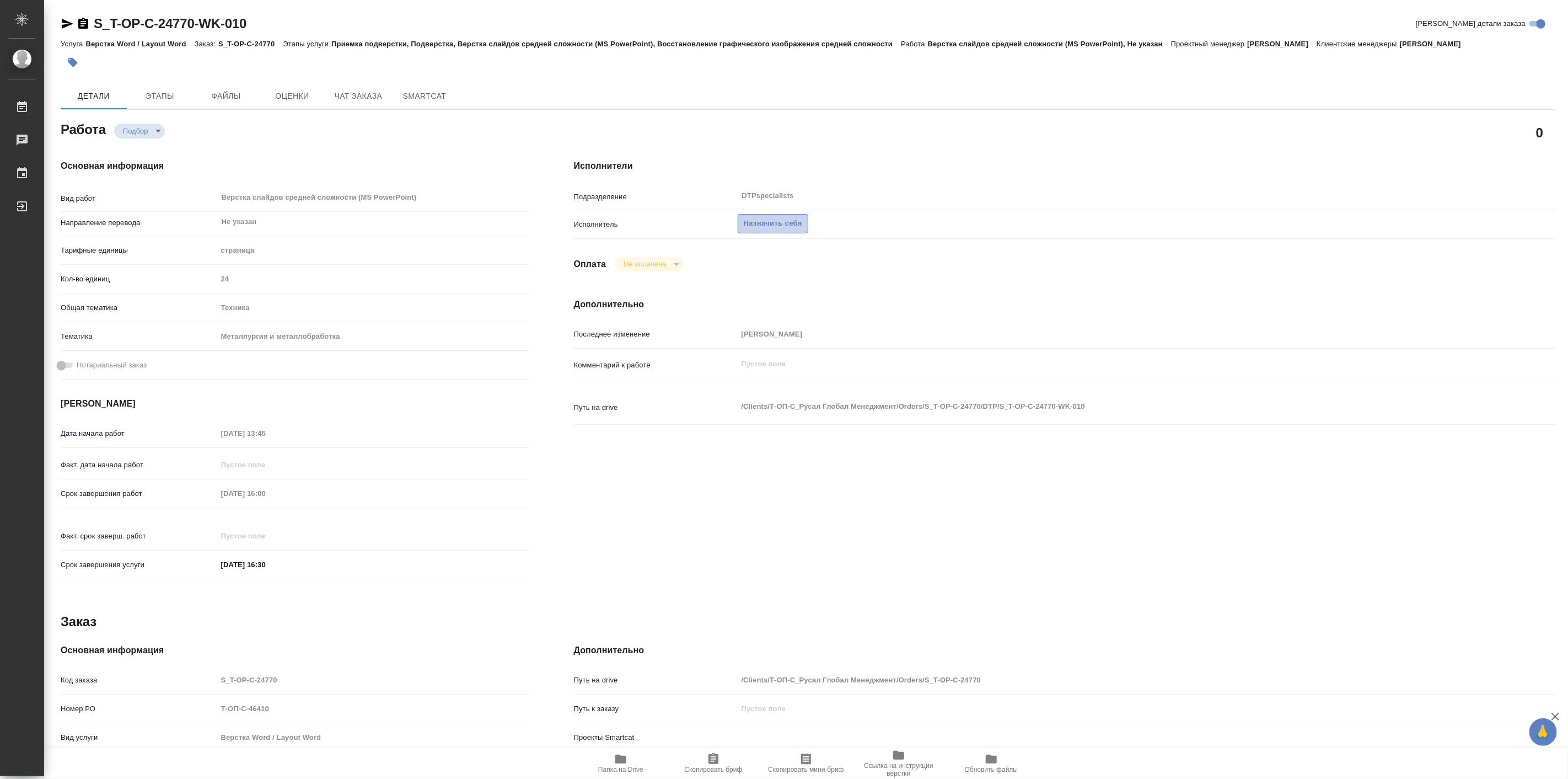
click at [760, 224] on span "Назначить себя" at bounding box center [773, 224] width 58 height 13
type textarea "x"
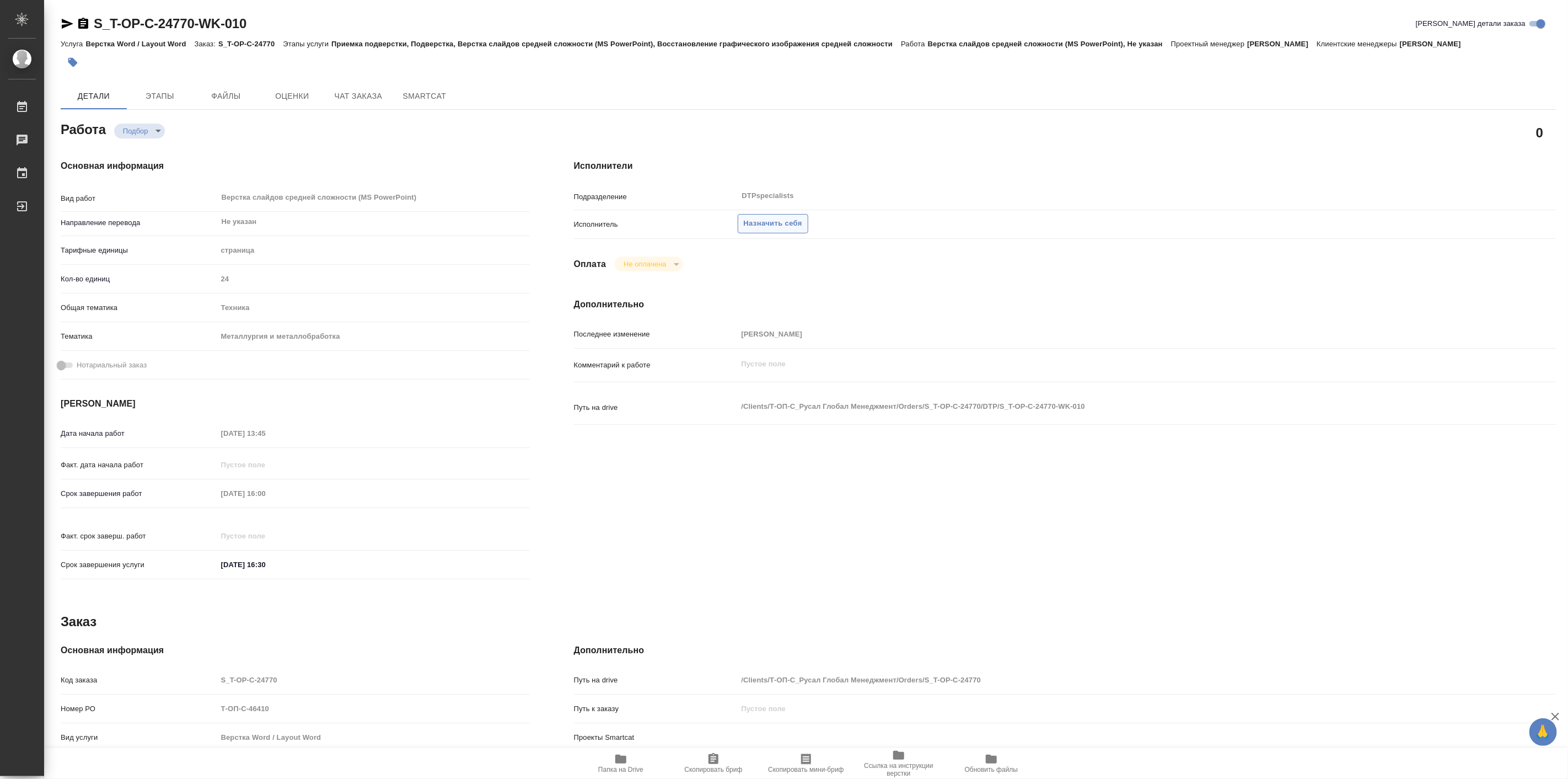
type textarea "x"
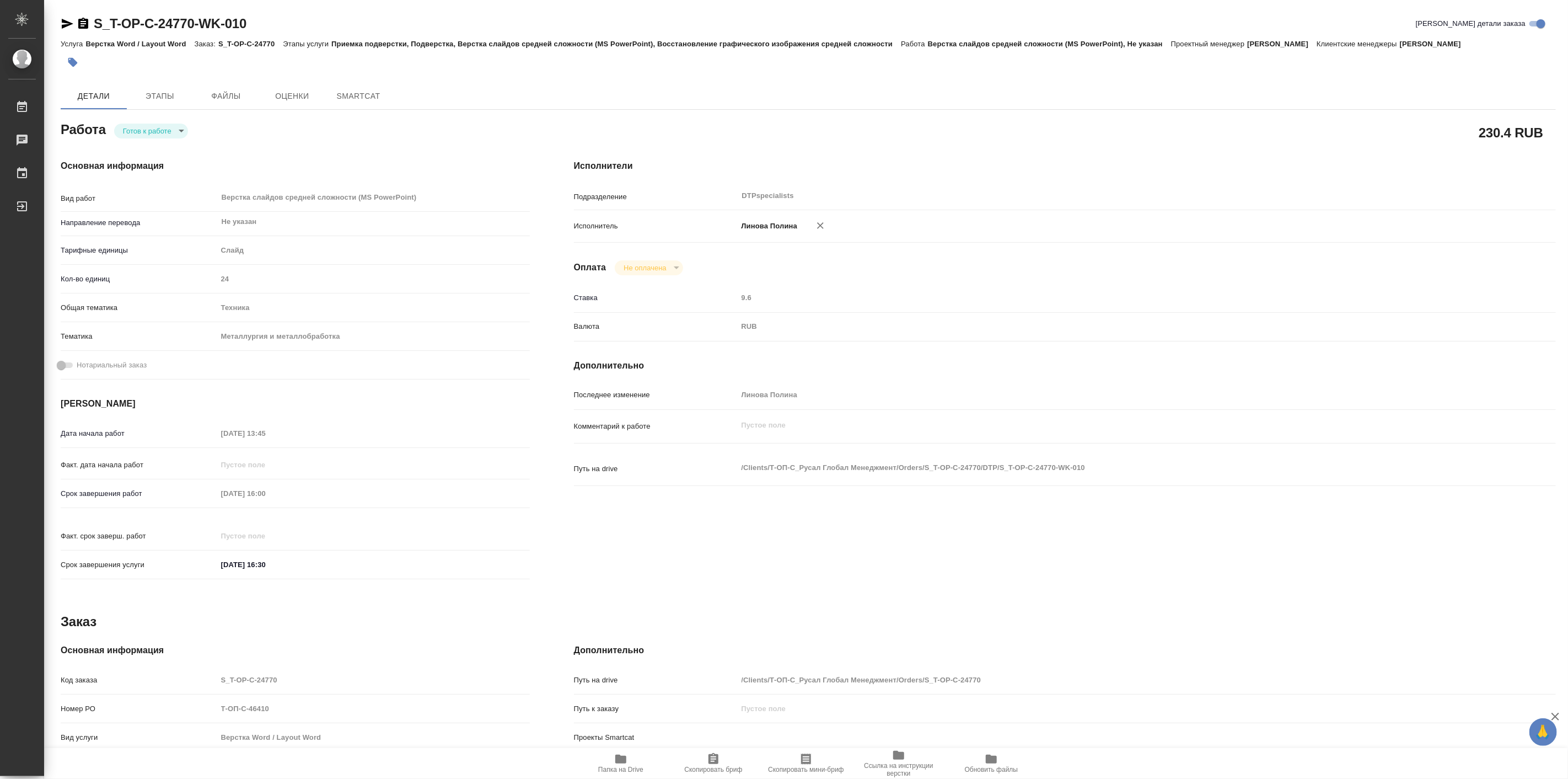
type textarea "x"
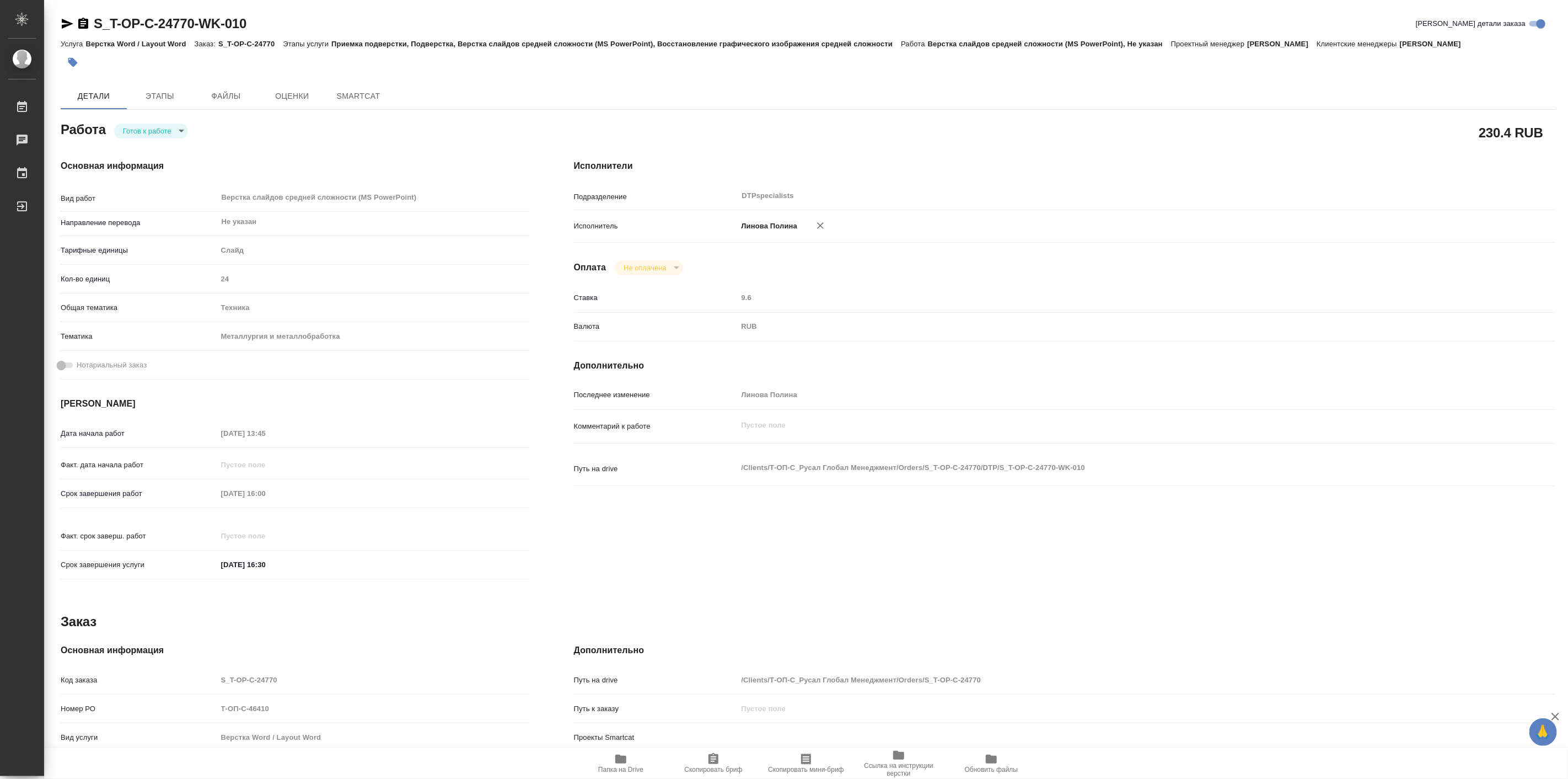
type textarea "x"
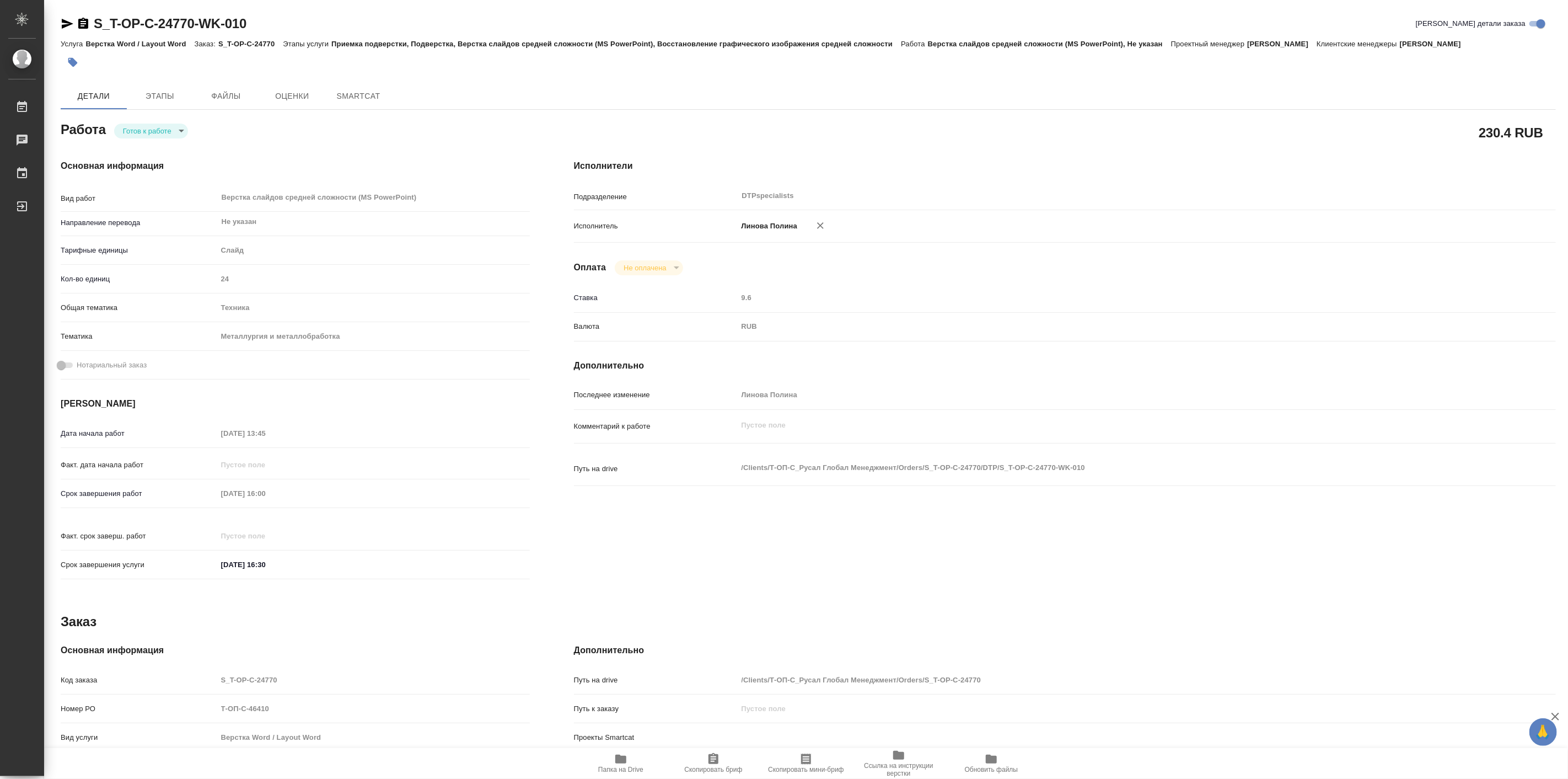
type textarea "x"
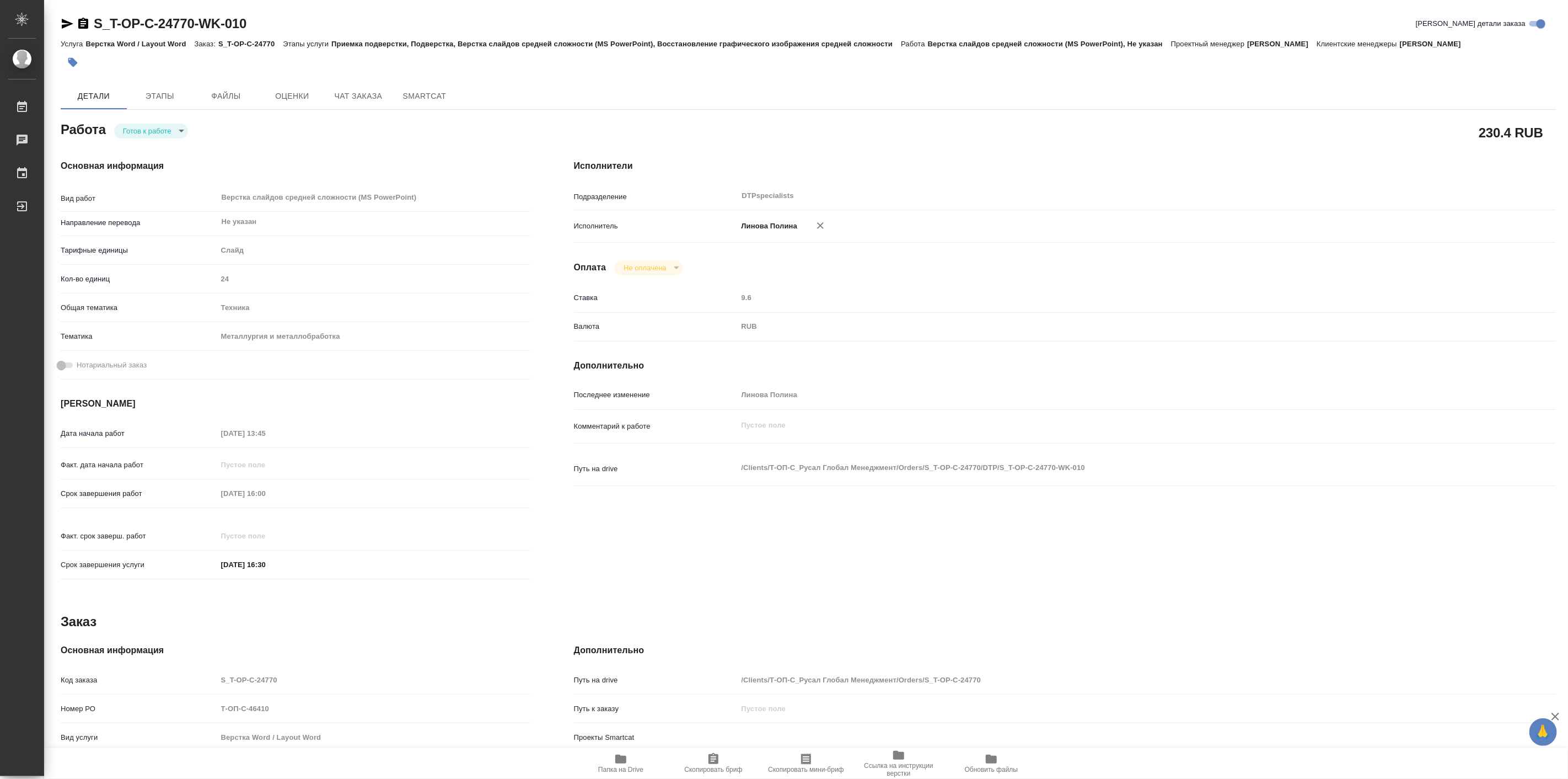
type textarea "x"
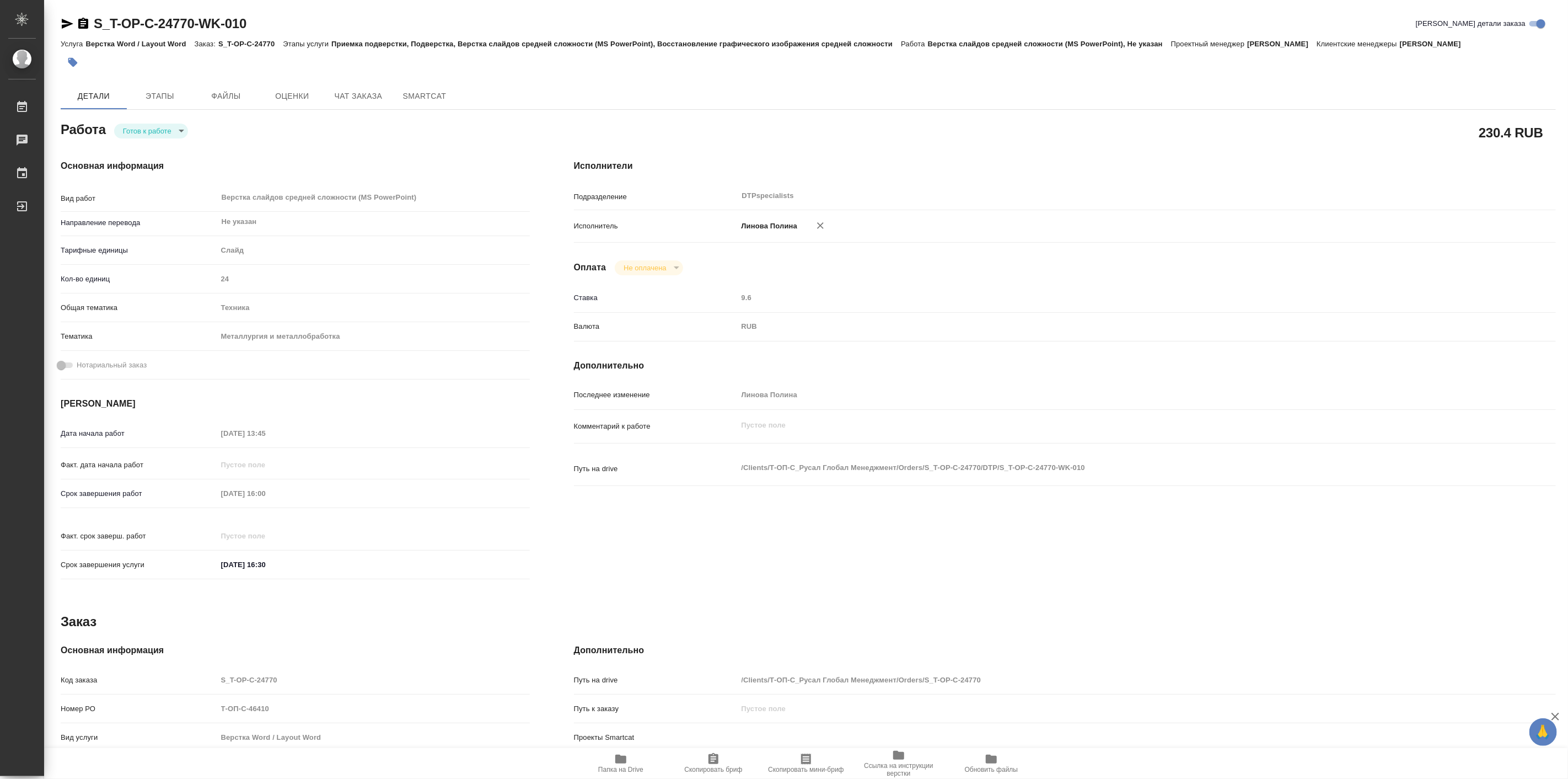
type textarea "x"
